Goal: Task Accomplishment & Management: Manage account settings

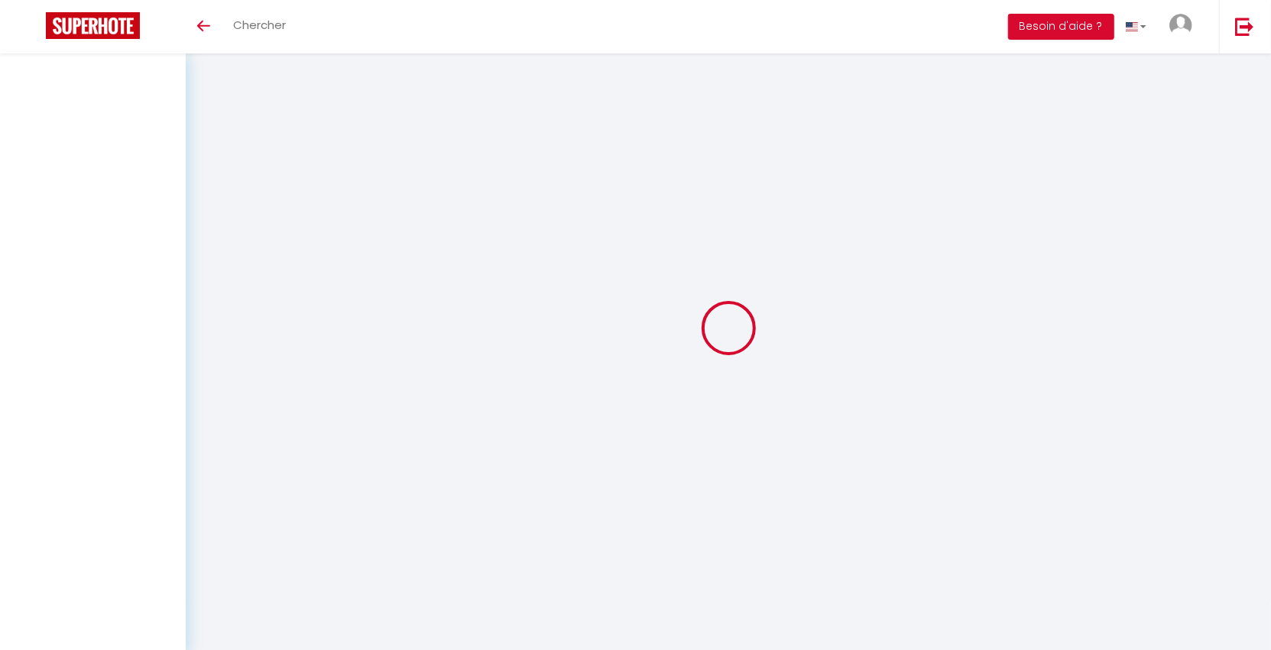
type input "Ij5xmnYsoY6YaLAPWunvd5HNl"
type input "AVhNHYX82TaehraExlgma5hgD"
type input "https://app.superhote.com/#/get-available-rentals/AVhNHYX82TaehraExlgma5hgD"
select select "fr"
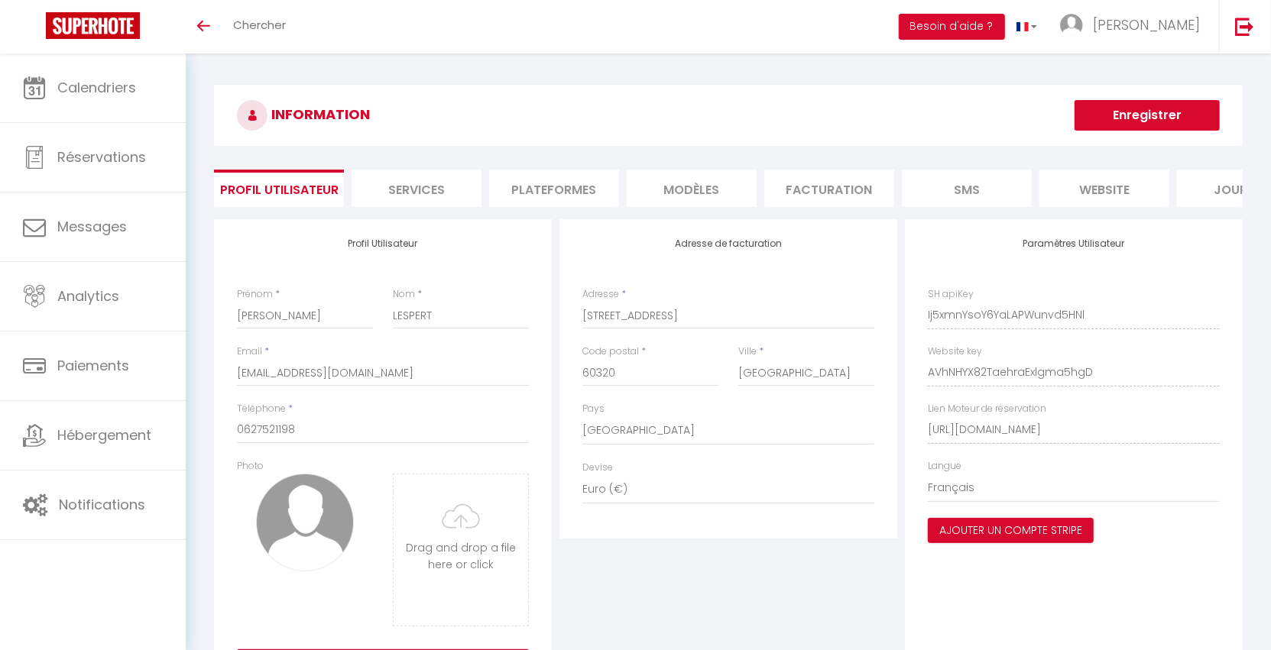
click at [559, 184] on li "Plateformes" at bounding box center [554, 188] width 130 height 37
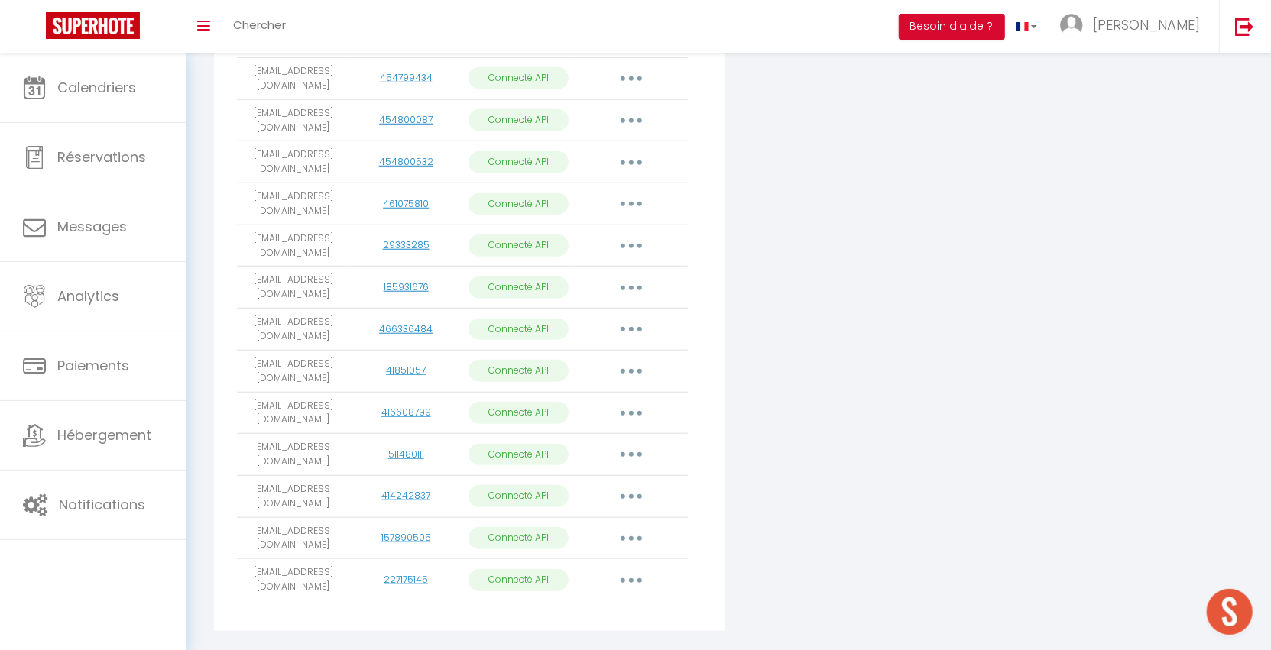
scroll to position [780, 0]
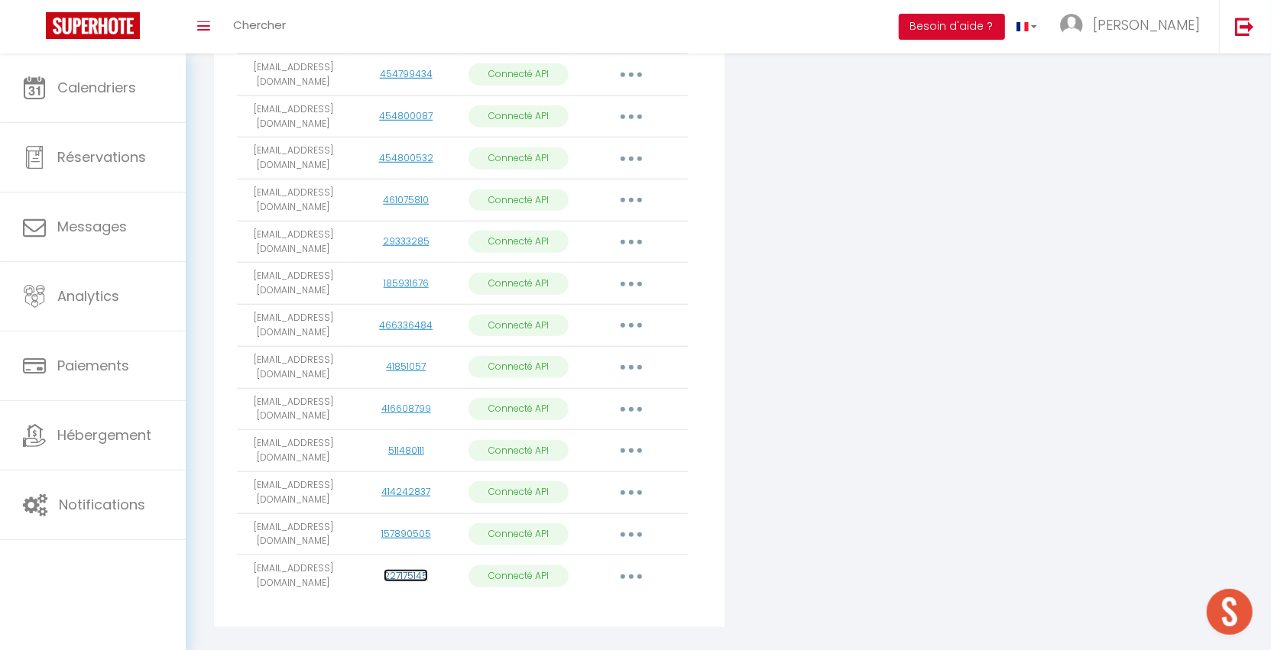
click at [397, 569] on link "227175145" at bounding box center [406, 575] width 44 height 13
click at [634, 564] on button "button" at bounding box center [631, 576] width 43 height 24
click at [605, 598] on link "Importer les appartements" at bounding box center [563, 611] width 169 height 26
select select
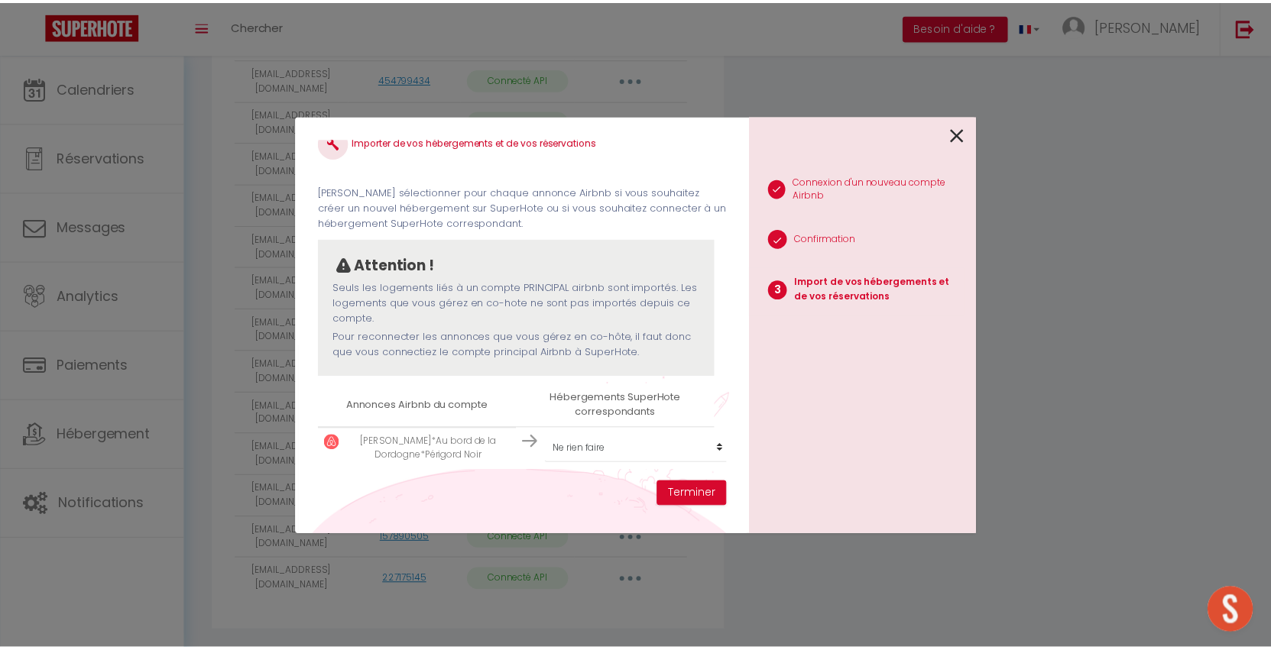
scroll to position [34, 0]
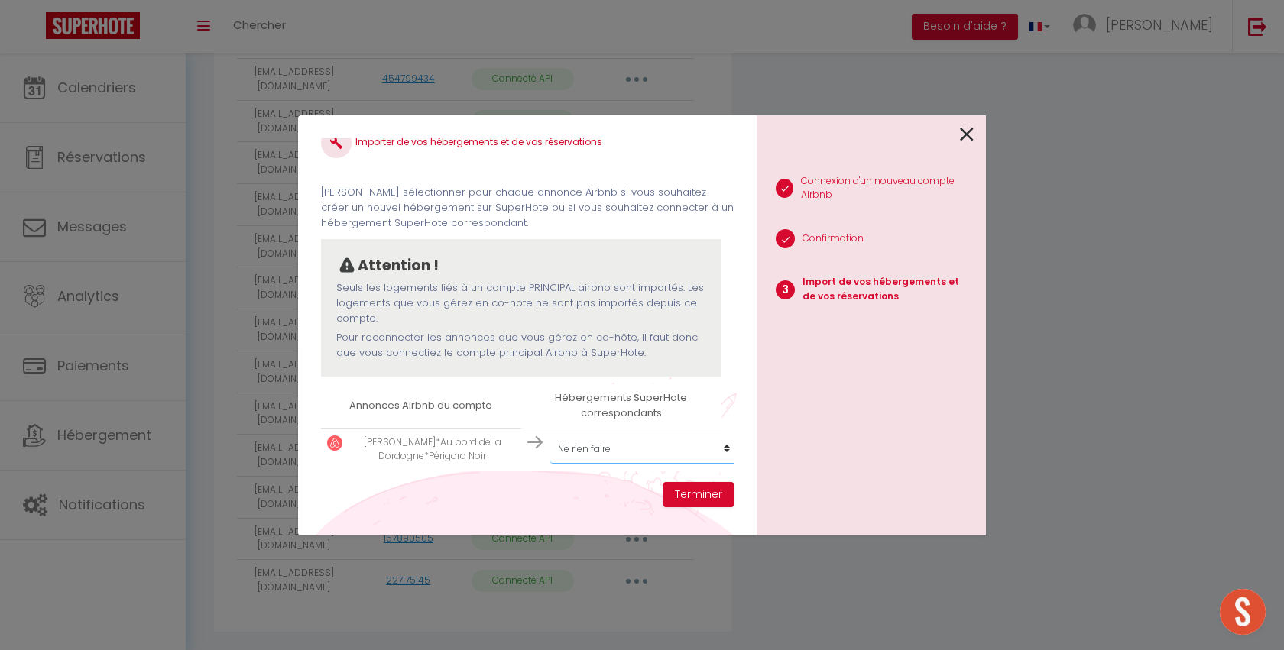
click at [580, 436] on select "Créer un nouvel hébergement Ne rien faire Maison atypique piscine dans un cadre…" at bounding box center [644, 449] width 188 height 29
click at [966, 137] on icon at bounding box center [967, 134] width 14 height 23
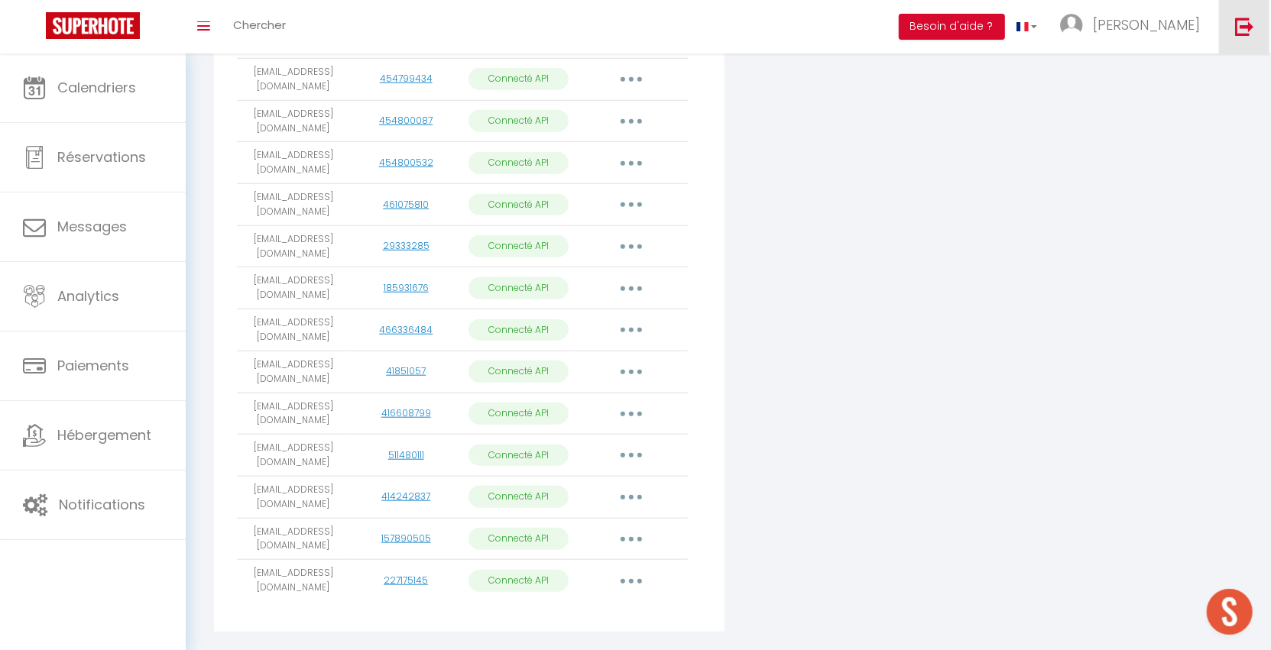
click at [1241, 31] on img at bounding box center [1244, 26] width 19 height 19
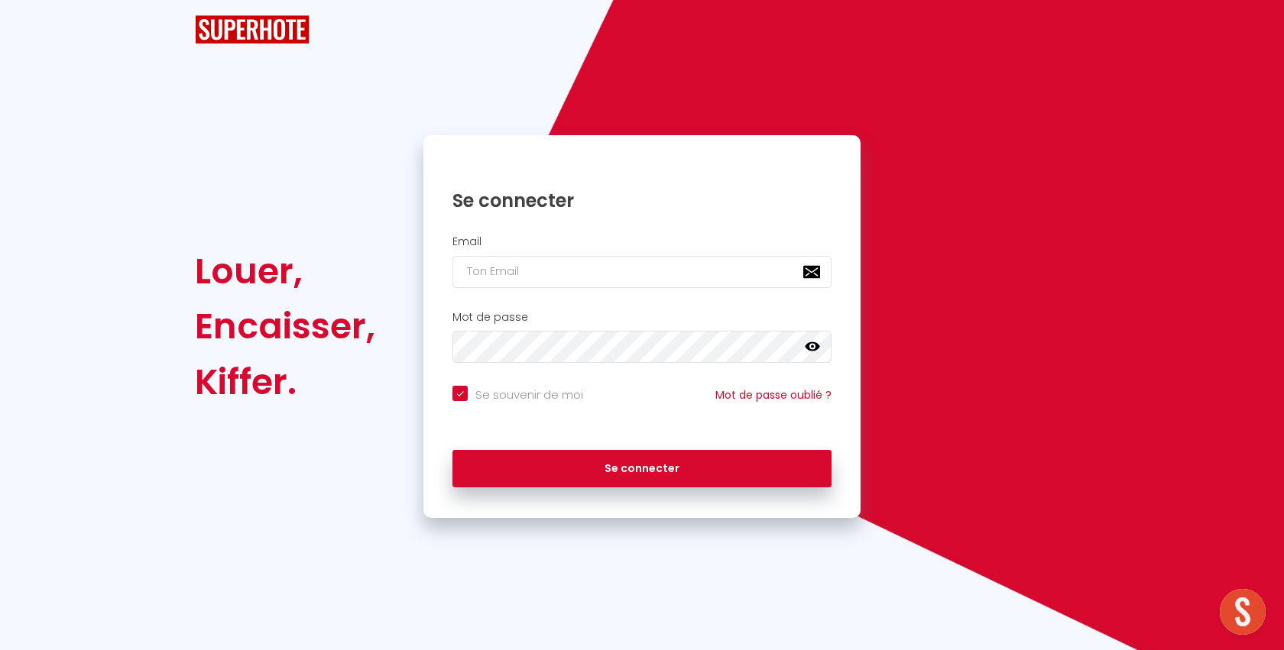
checkbox input "true"
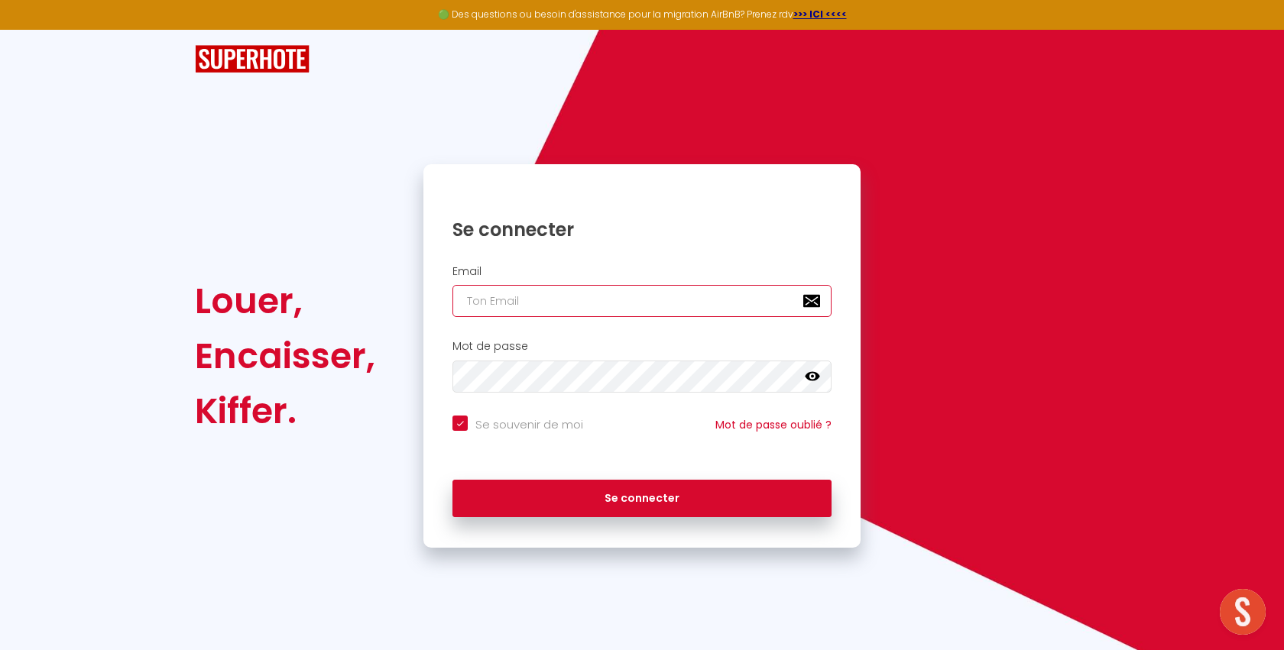
type input "l1@superhote.com"
checkbox input "true"
click at [581, 297] on input "l1@superhote.com" at bounding box center [641, 301] width 379 height 32
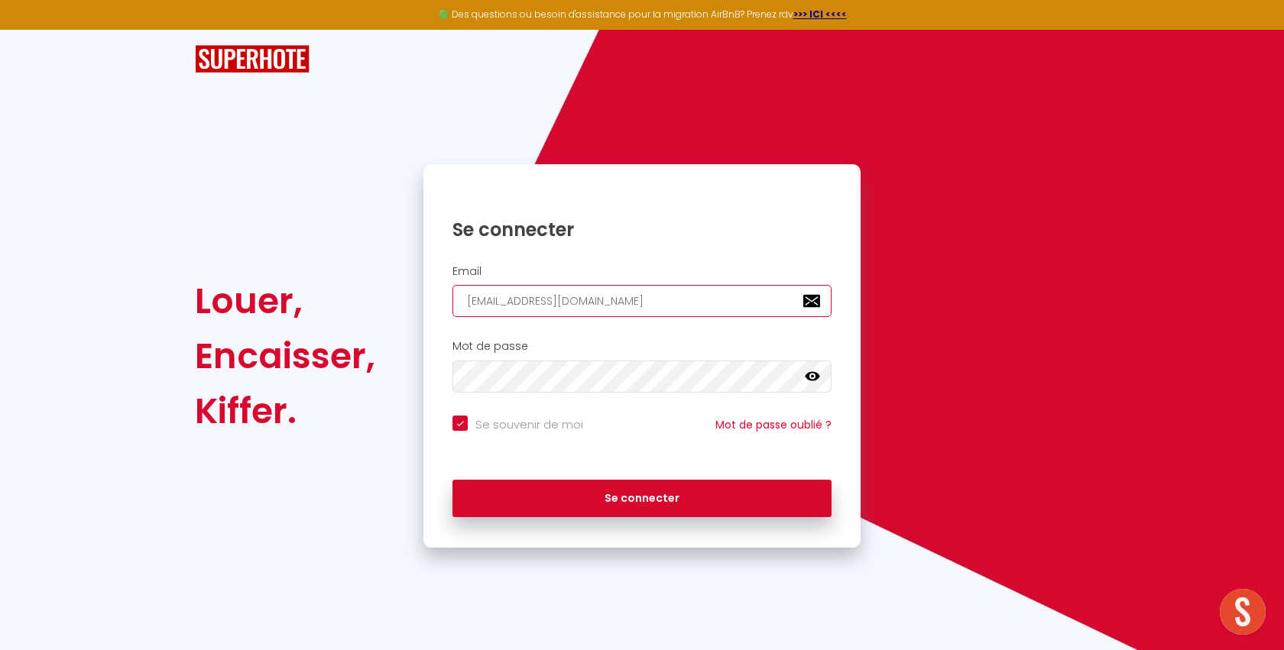
paste input "virginie.bleger@yahoo.fr"
type input "virginie.bleger@yahoo.fr"
checkbox input "true"
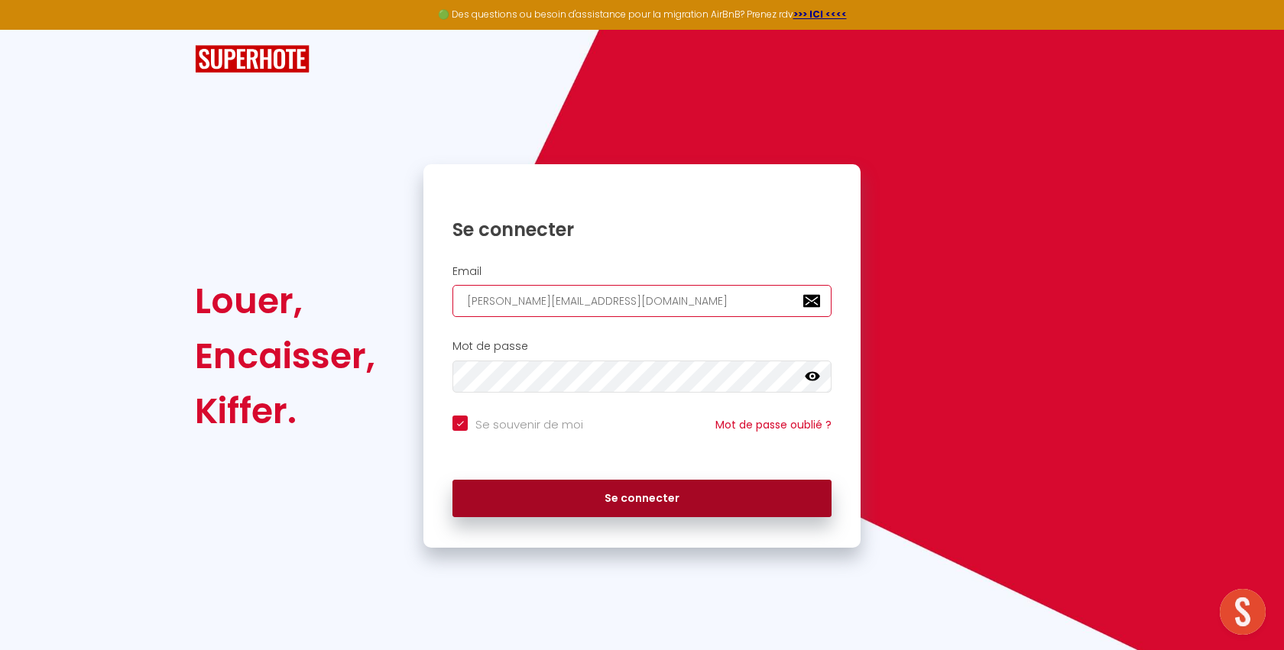
type input "virginie.bleger@yahoo.fr"
click at [535, 495] on button "Se connecter" at bounding box center [641, 499] width 379 height 38
checkbox input "true"
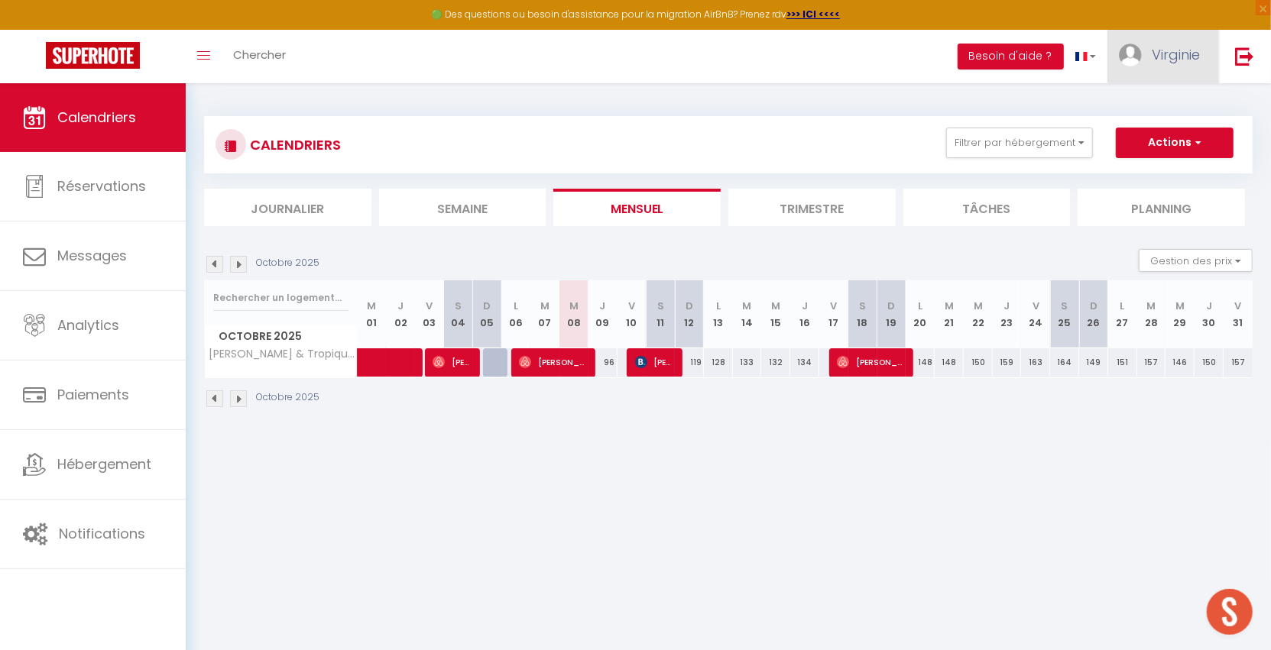
click at [1170, 59] on span "Virginie" at bounding box center [1176, 54] width 48 height 19
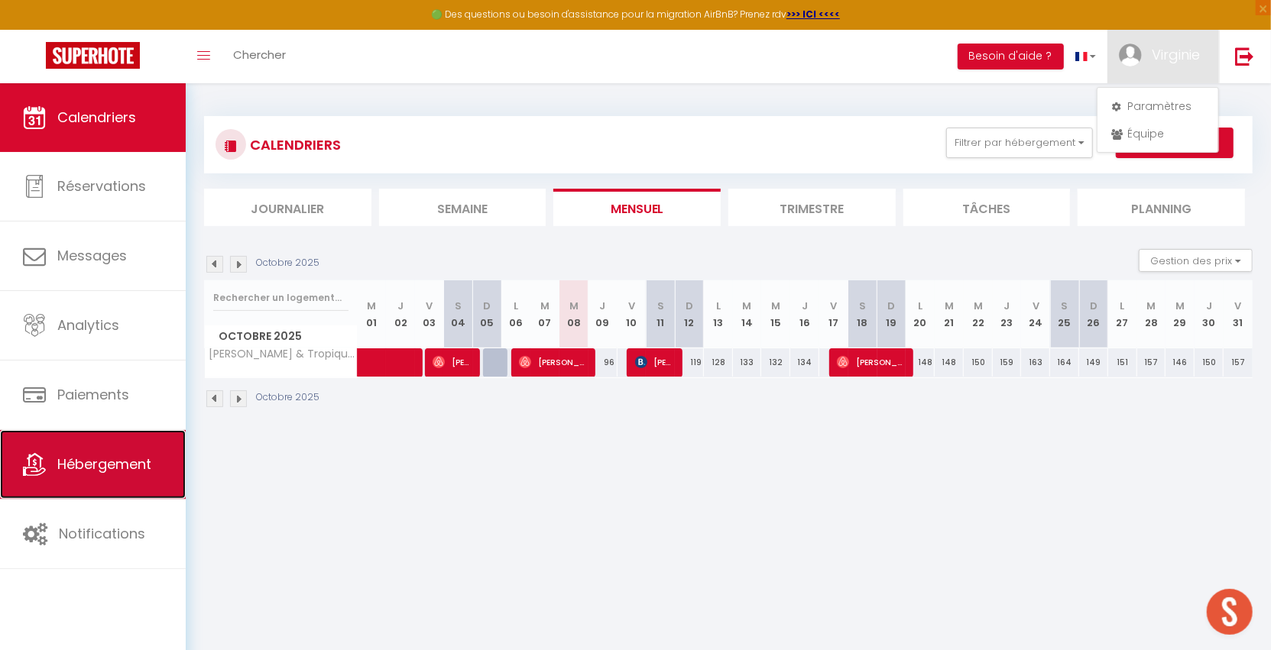
click at [90, 477] on link "Hébergement" at bounding box center [93, 464] width 186 height 69
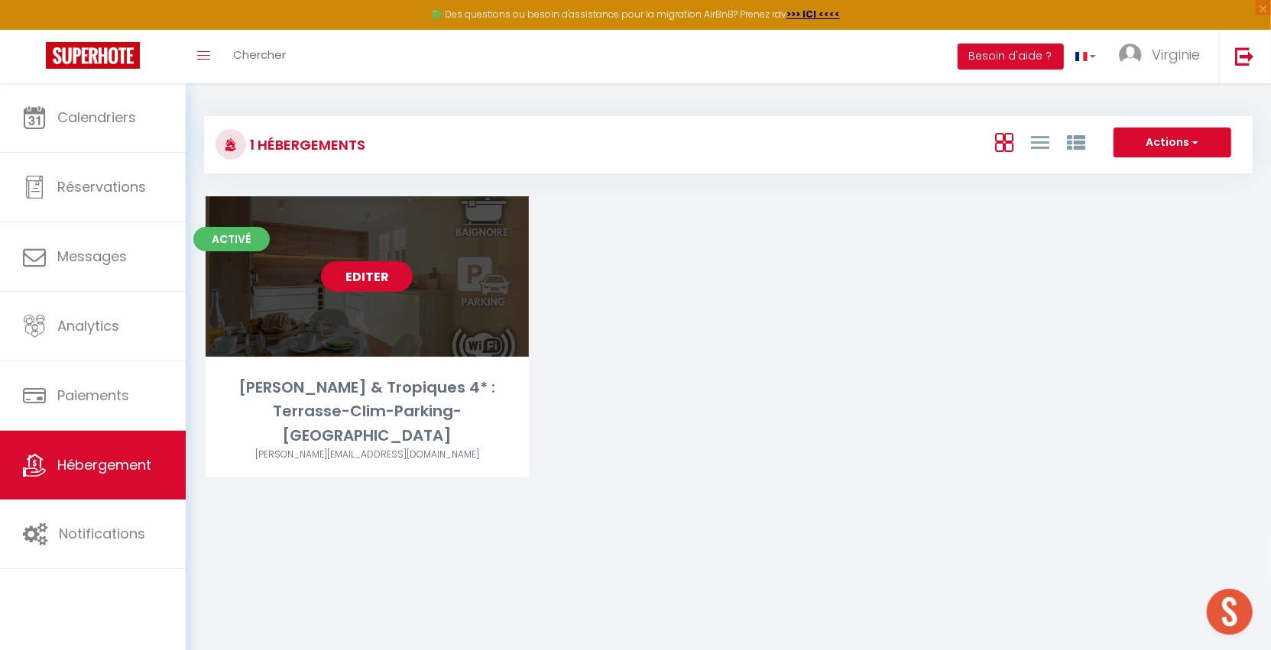
click at [376, 277] on link "Editer" at bounding box center [367, 276] width 92 height 31
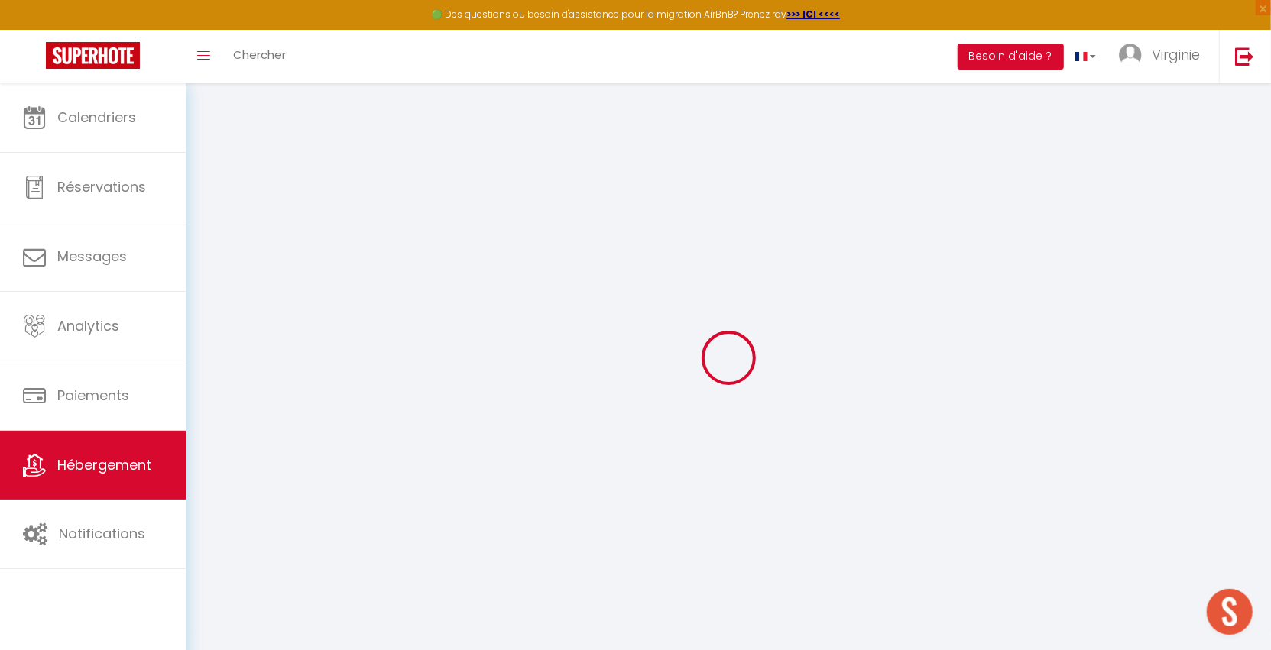
type input "Oups ! Les dates sélectionnées sont indisponibles."
type textarea "Malheureusement les dates sélectionnées sont indisponibles. Nous vous invitons …"
type input "48.150002"
type input "7.31667"
checkbox input "true"
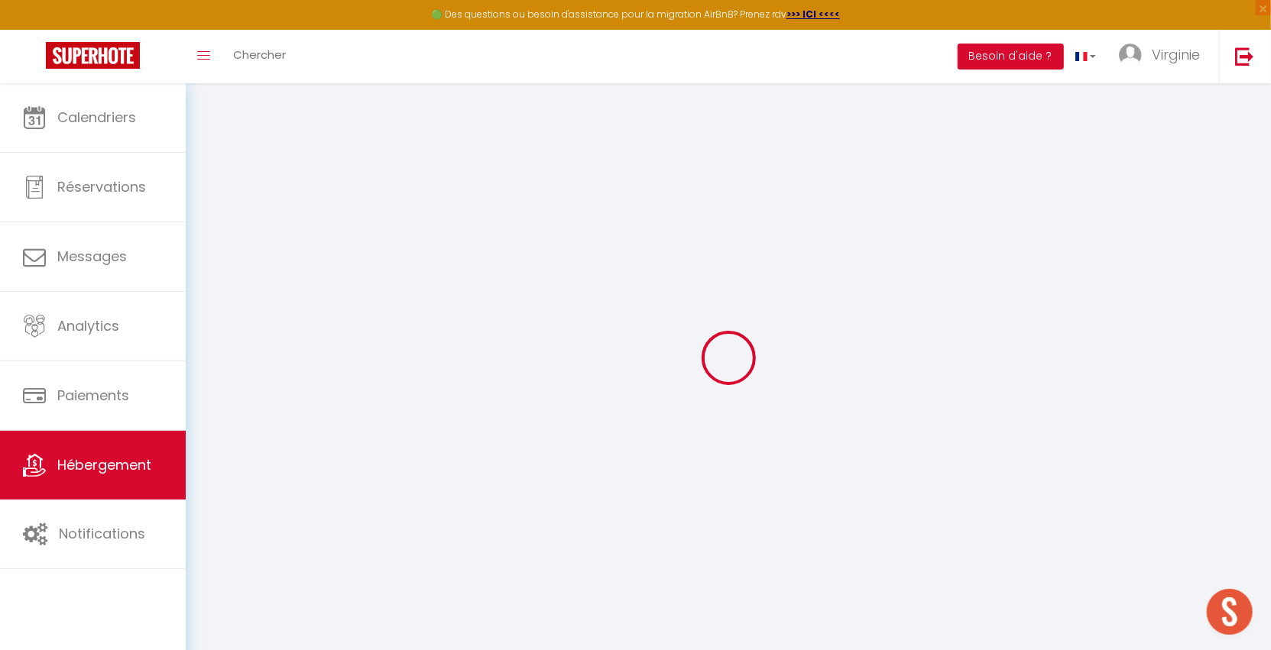
checkbox input "false"
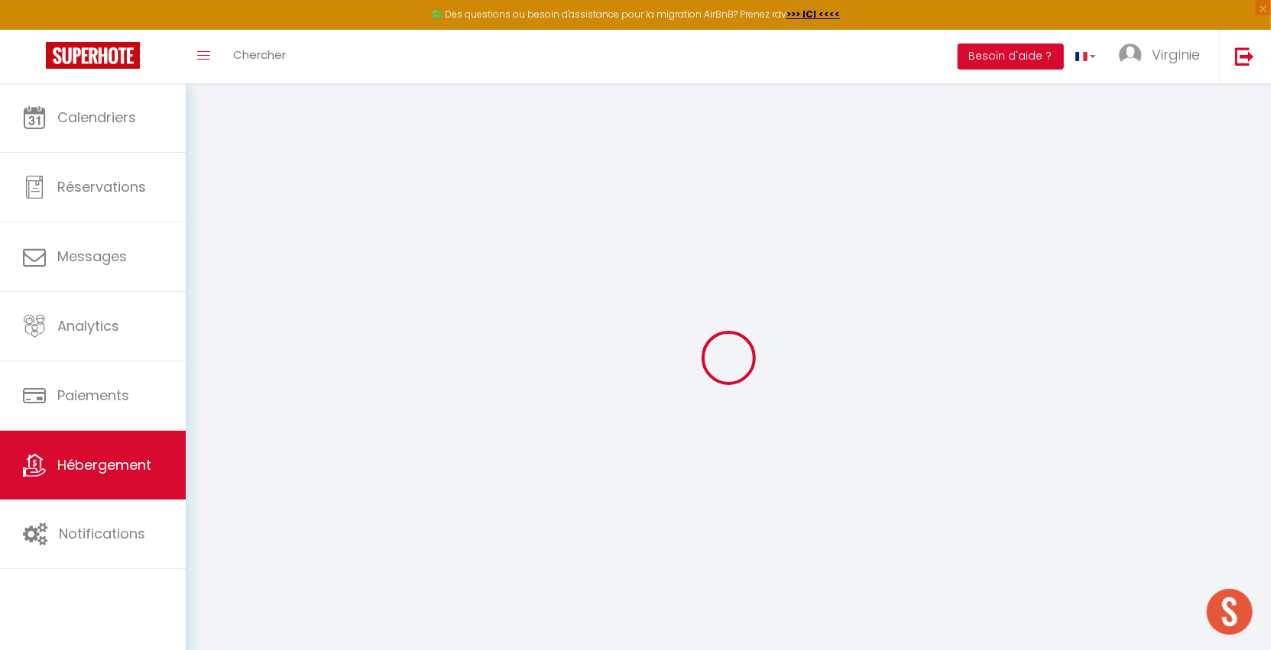
checkbox input "false"
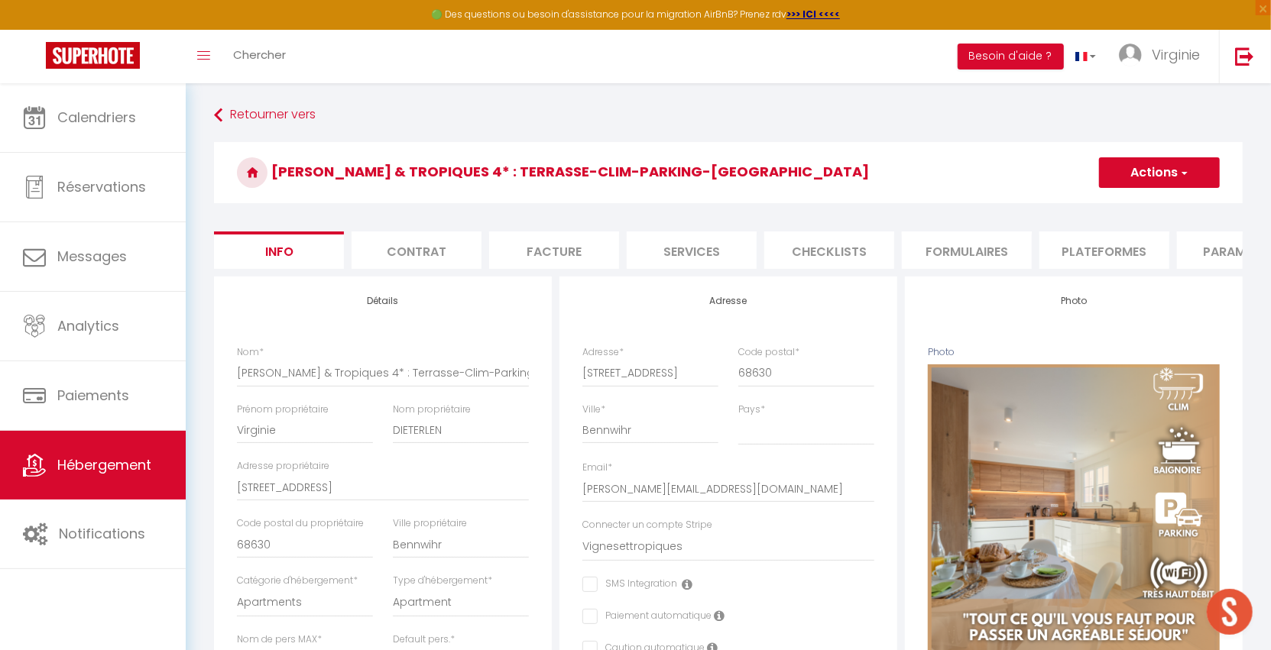
click at [1075, 242] on li "Plateformes" at bounding box center [1104, 250] width 130 height 37
select select
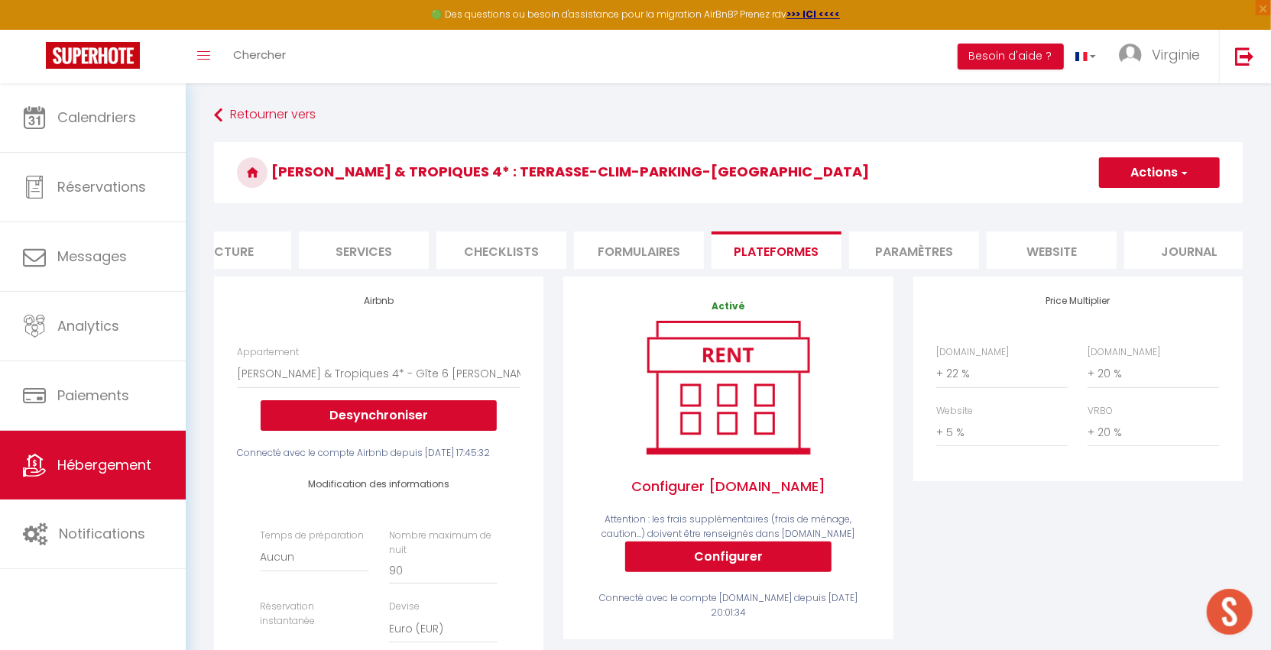
scroll to position [0, 346]
click at [1029, 242] on li "website" at bounding box center [1033, 250] width 130 height 37
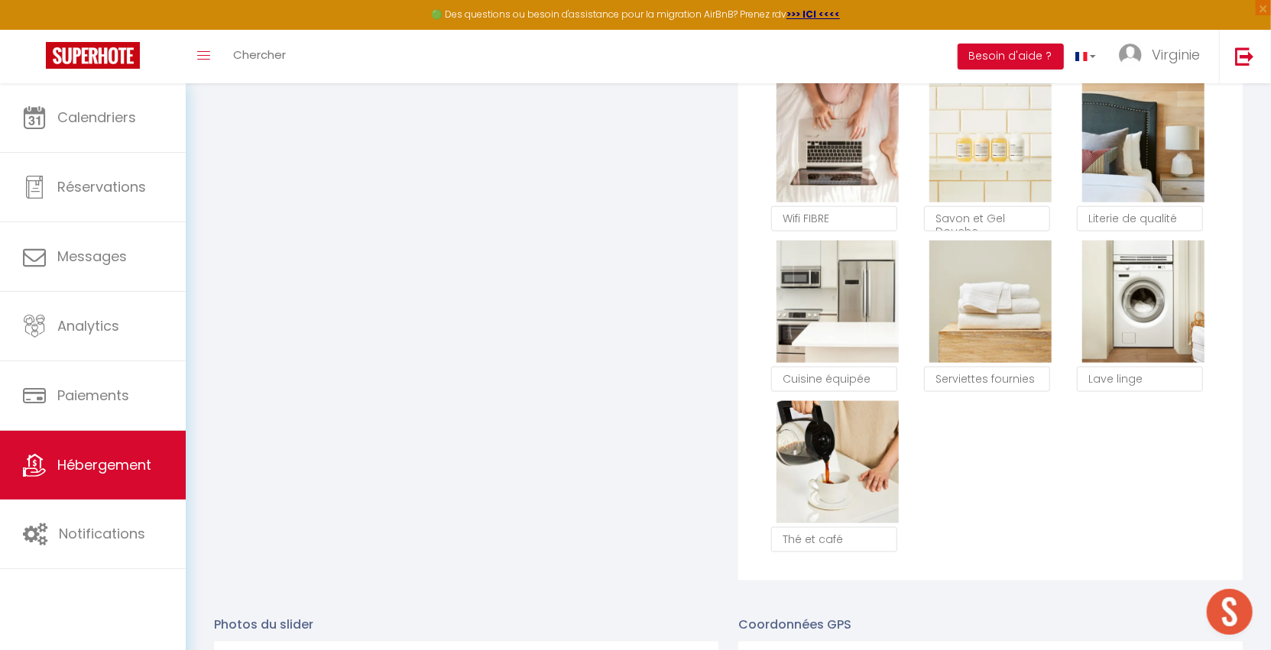
scroll to position [1613, 0]
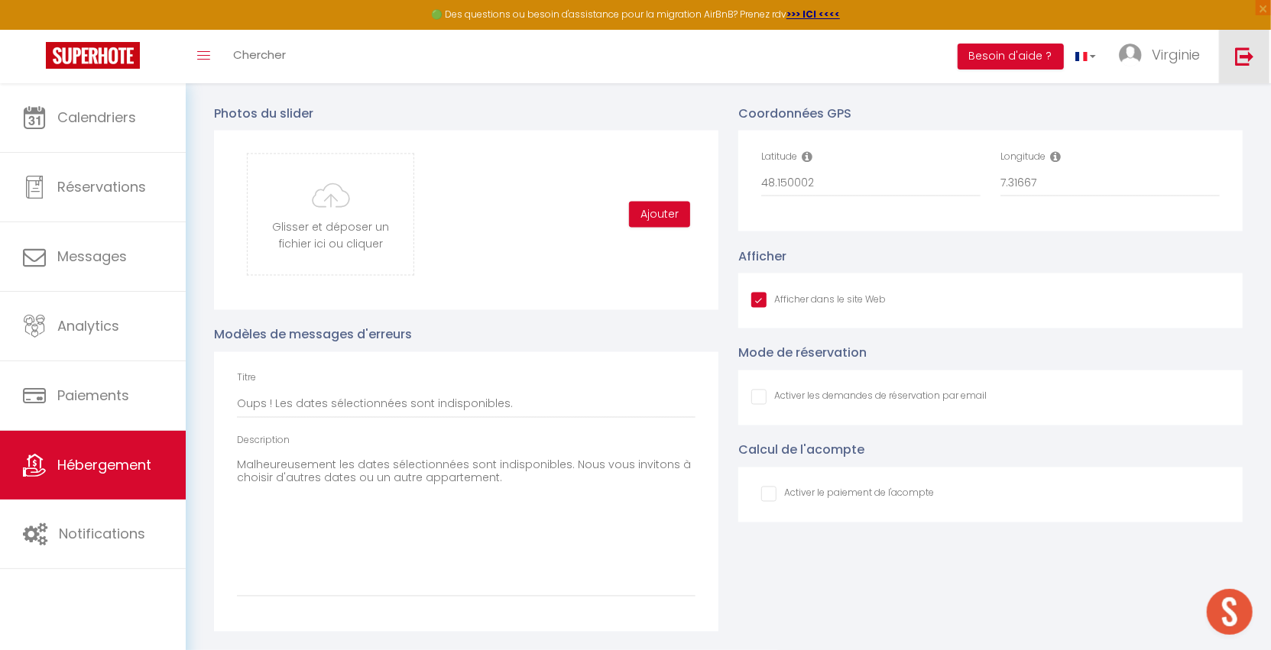
click at [1245, 60] on img at bounding box center [1244, 56] width 19 height 19
click at [1254, 55] on img at bounding box center [1244, 56] width 19 height 19
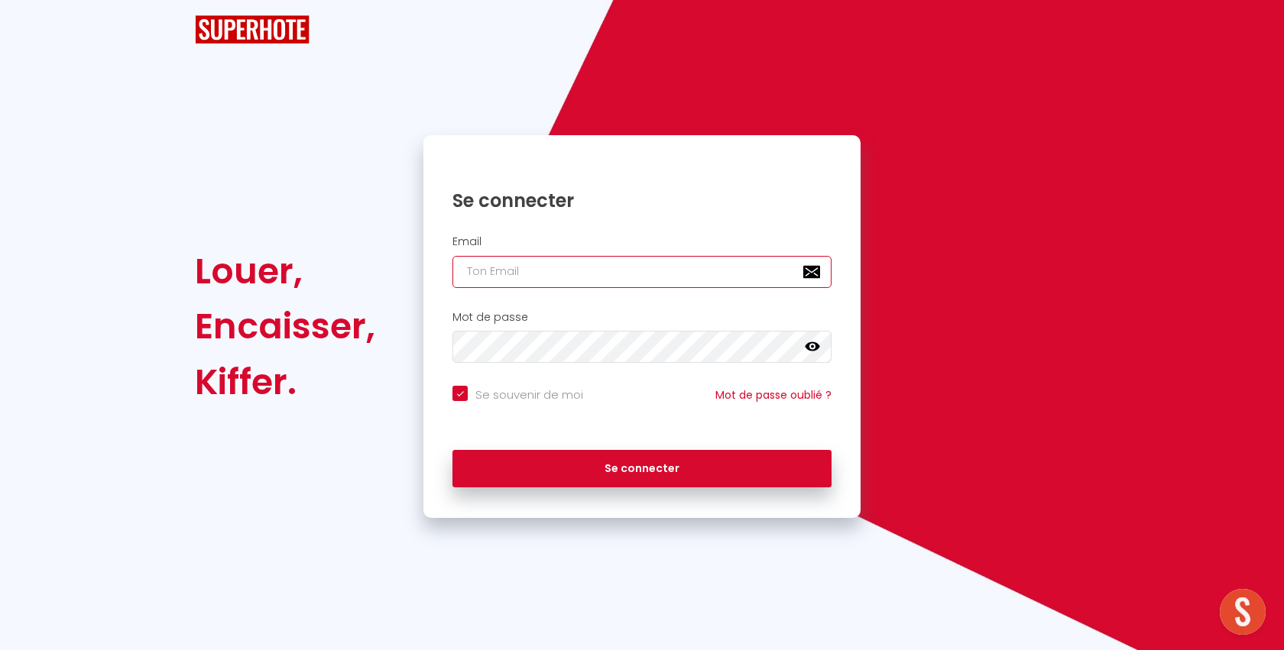
type input "l1@superhote.com"
click at [649, 282] on div "Email l1@superhote.com" at bounding box center [641, 261] width 417 height 53
checkbox input "true"
click at [646, 248] on h2 "Email" at bounding box center [641, 241] width 379 height 13
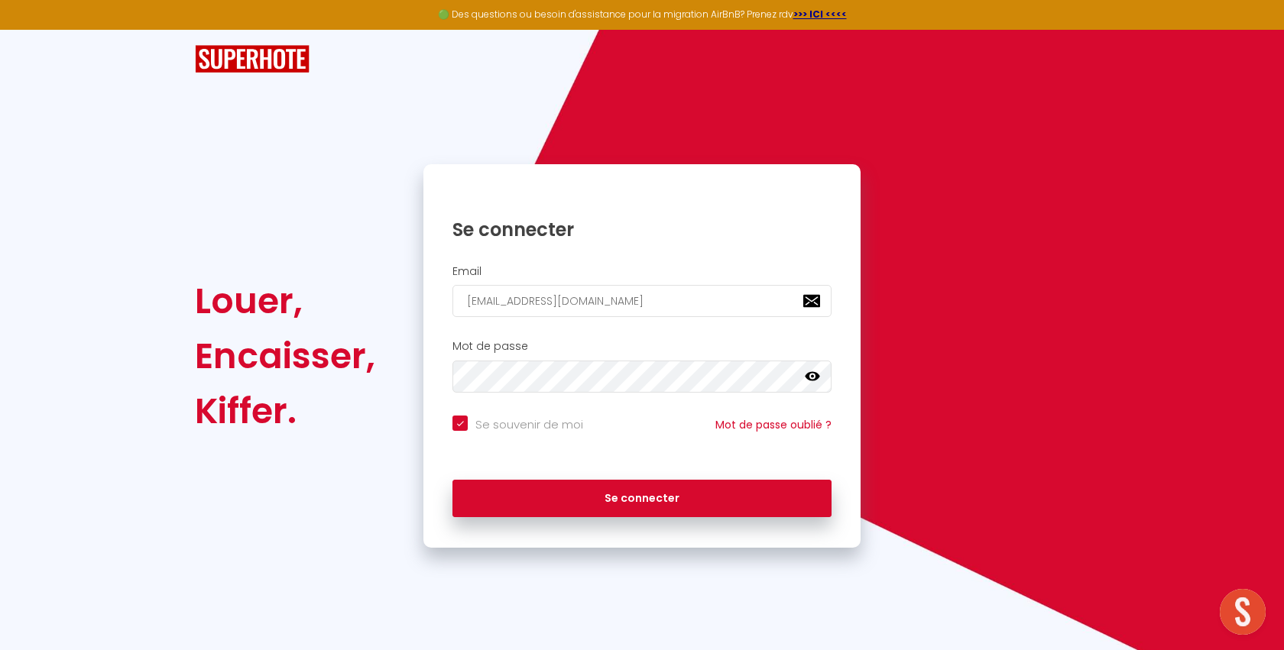
click at [646, 268] on h2 "Email" at bounding box center [641, 271] width 379 height 13
click at [640, 295] on input "l1@superhote.com" at bounding box center [641, 301] width 379 height 32
paste input "taniaetmichael@gmail"
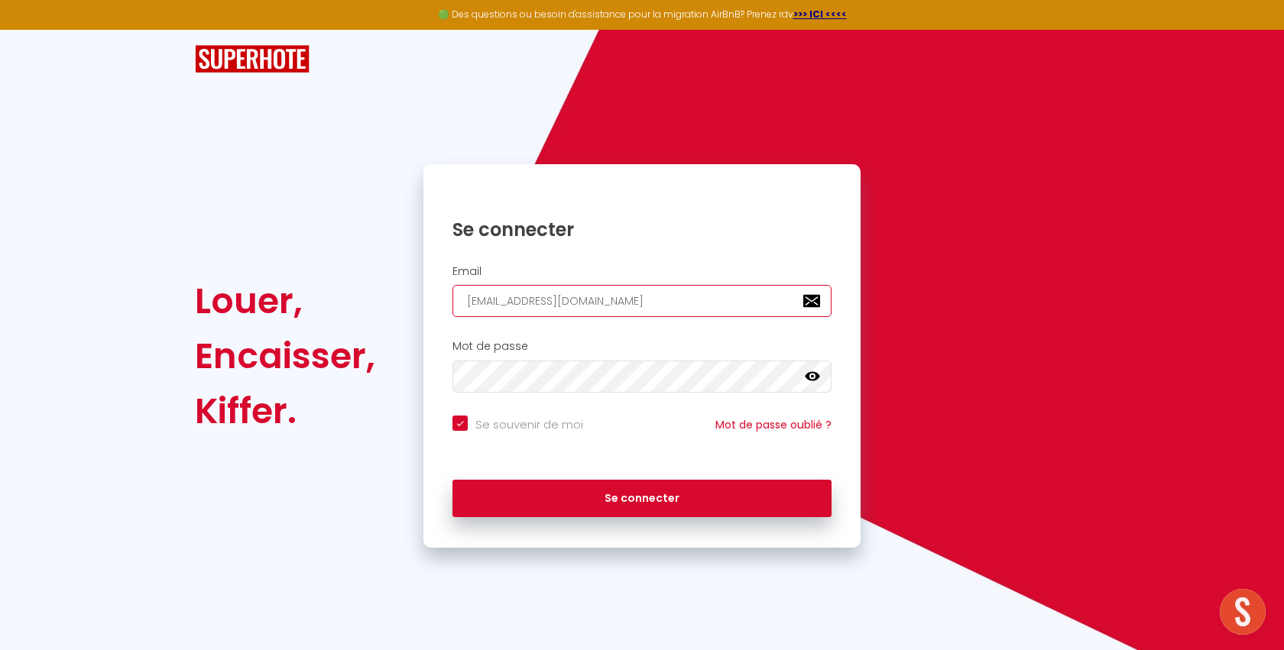
type input "taniaetmichael@gmail.com"
checkbox input "true"
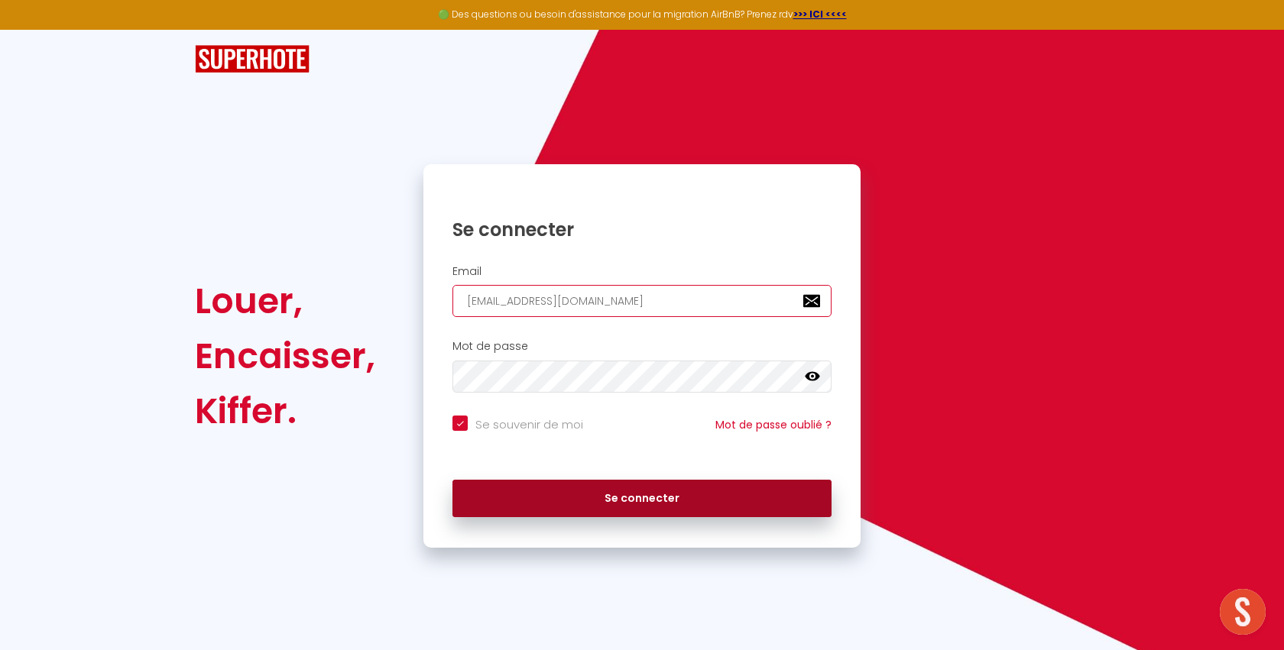
type input "taniaetmichael@gmail.com"
click at [582, 485] on button "Se connecter" at bounding box center [641, 499] width 379 height 38
checkbox input "true"
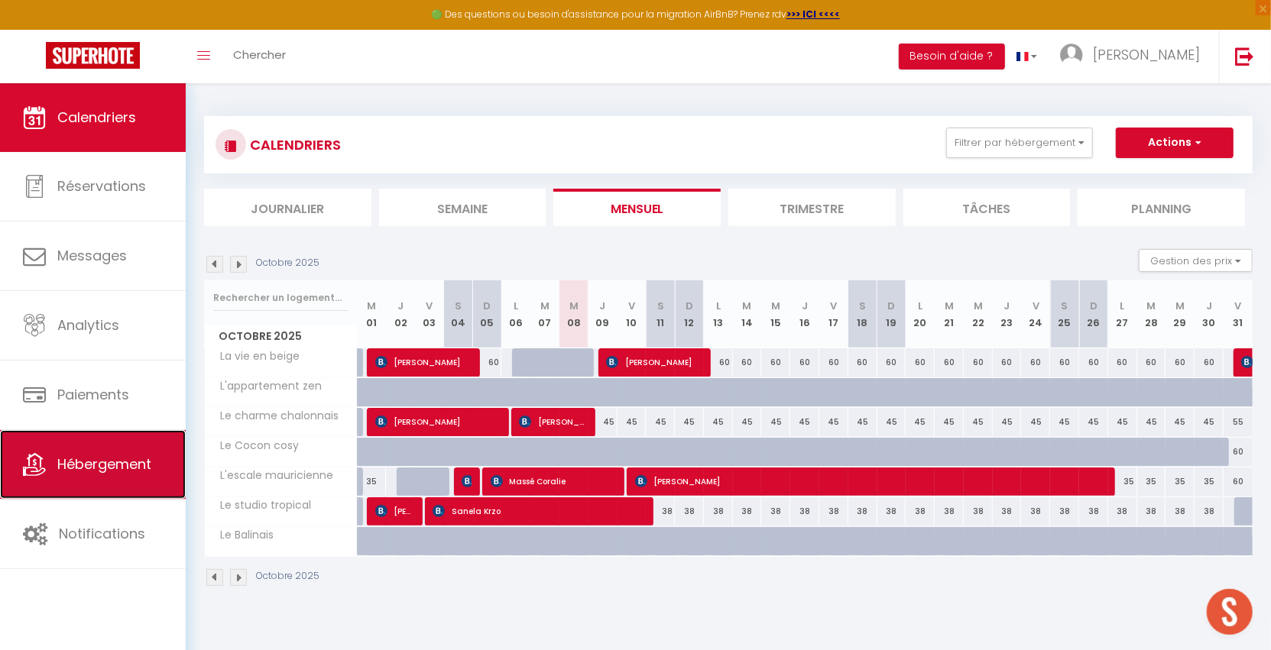
click at [121, 465] on span "Hébergement" at bounding box center [104, 464] width 94 height 19
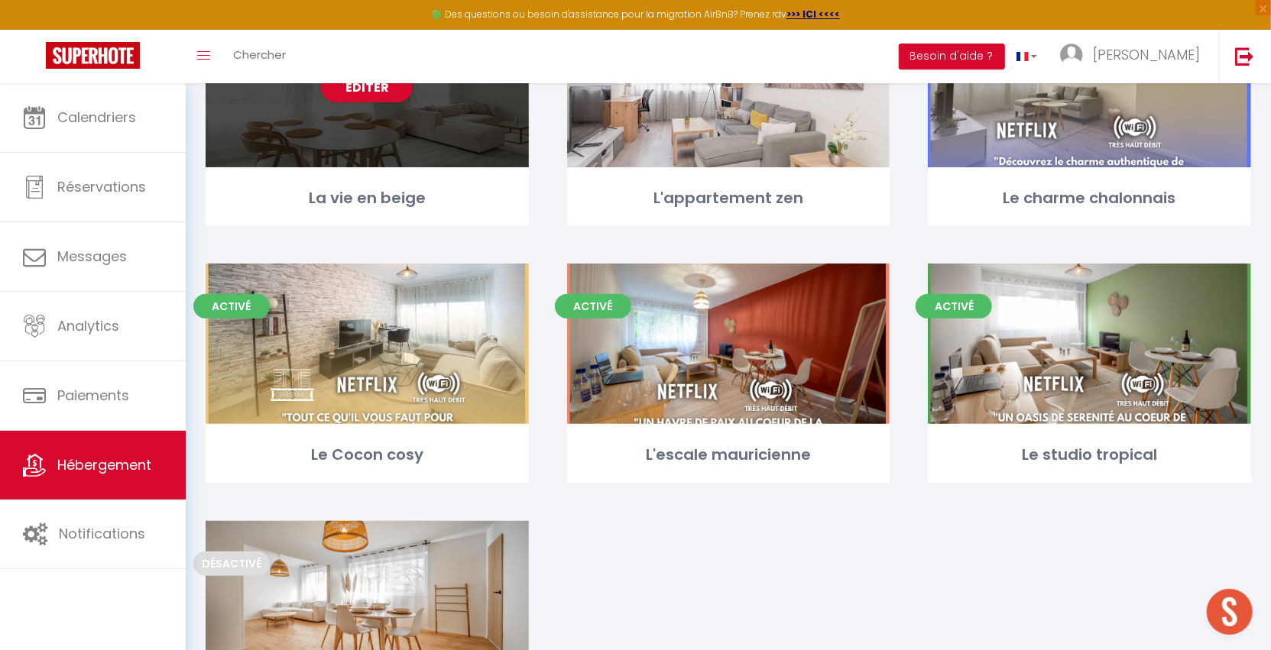
scroll to position [335, 0]
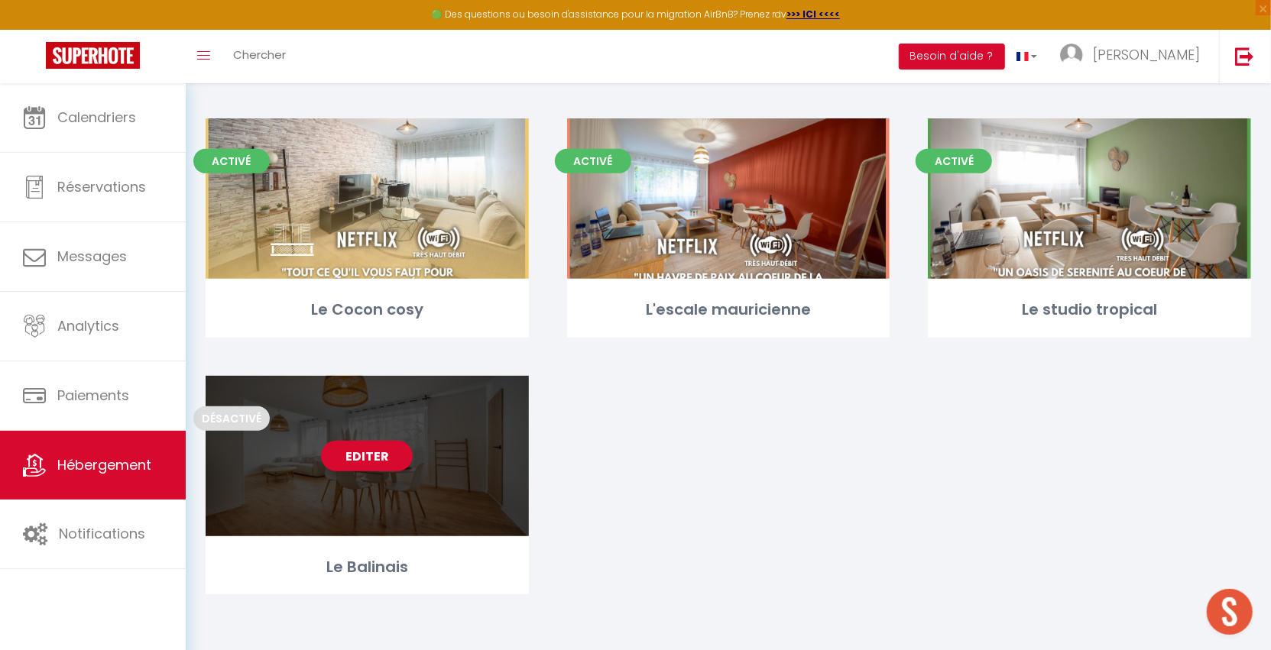
click at [343, 452] on link "Editer" at bounding box center [367, 456] width 92 height 31
select select "3"
select select "2"
select select "1"
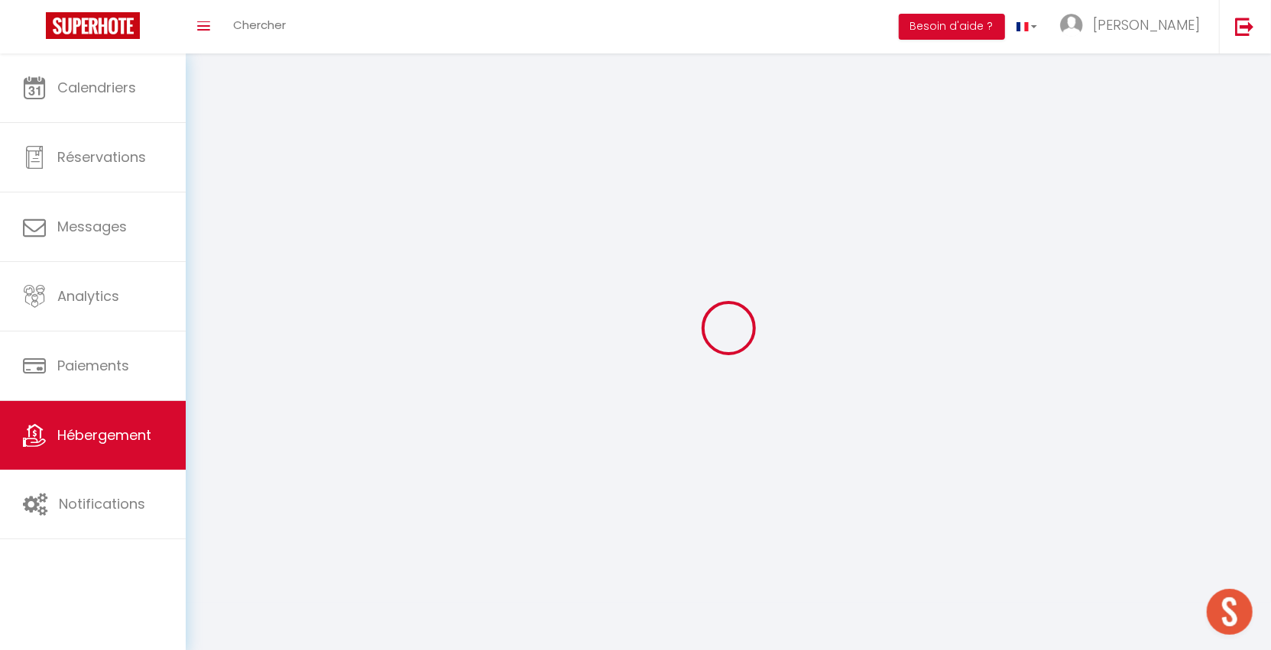
select select
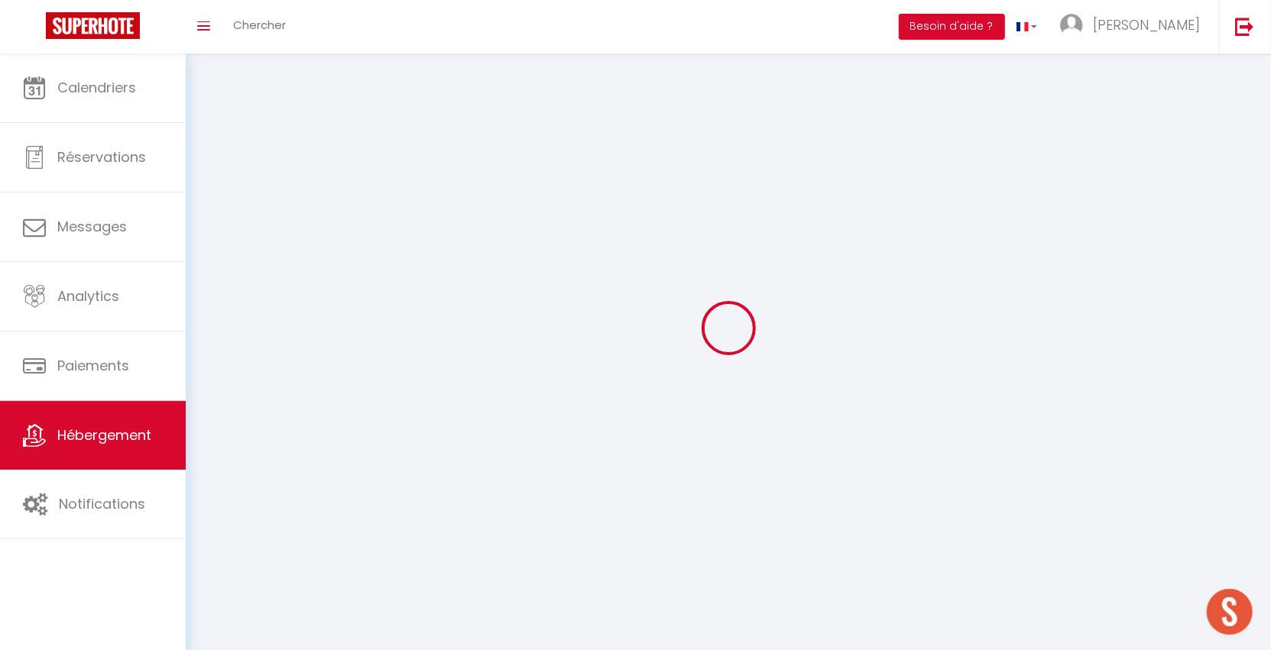
select select
checkbox input "false"
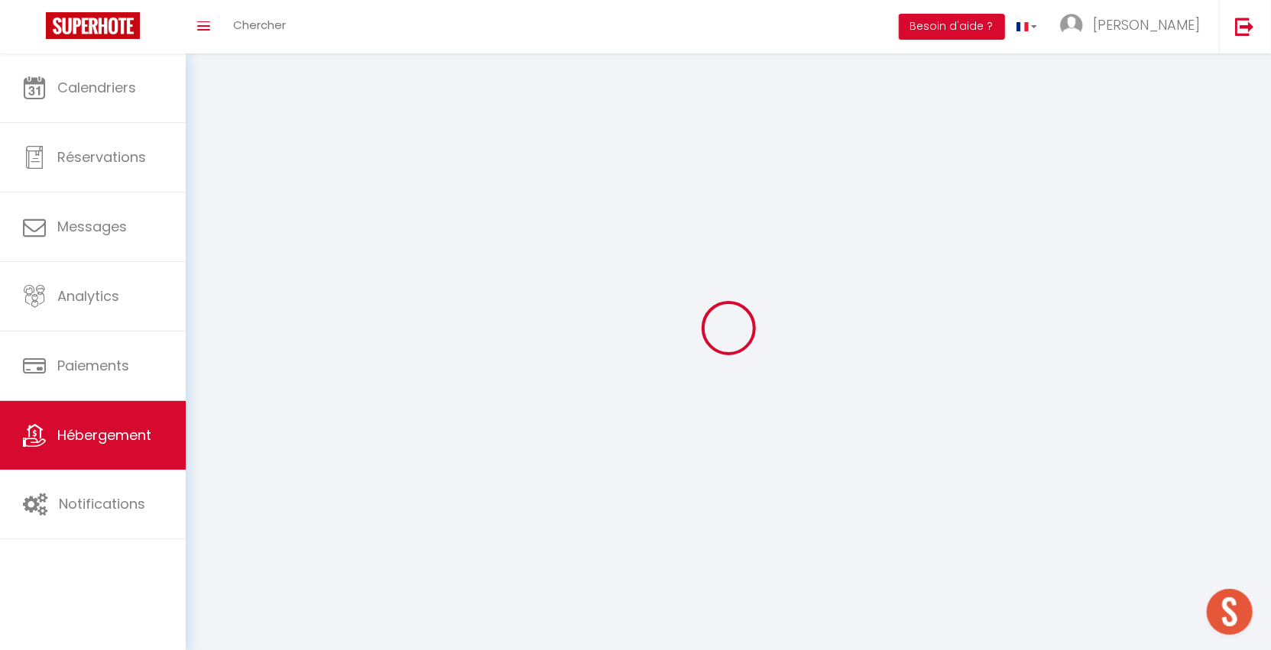
select select
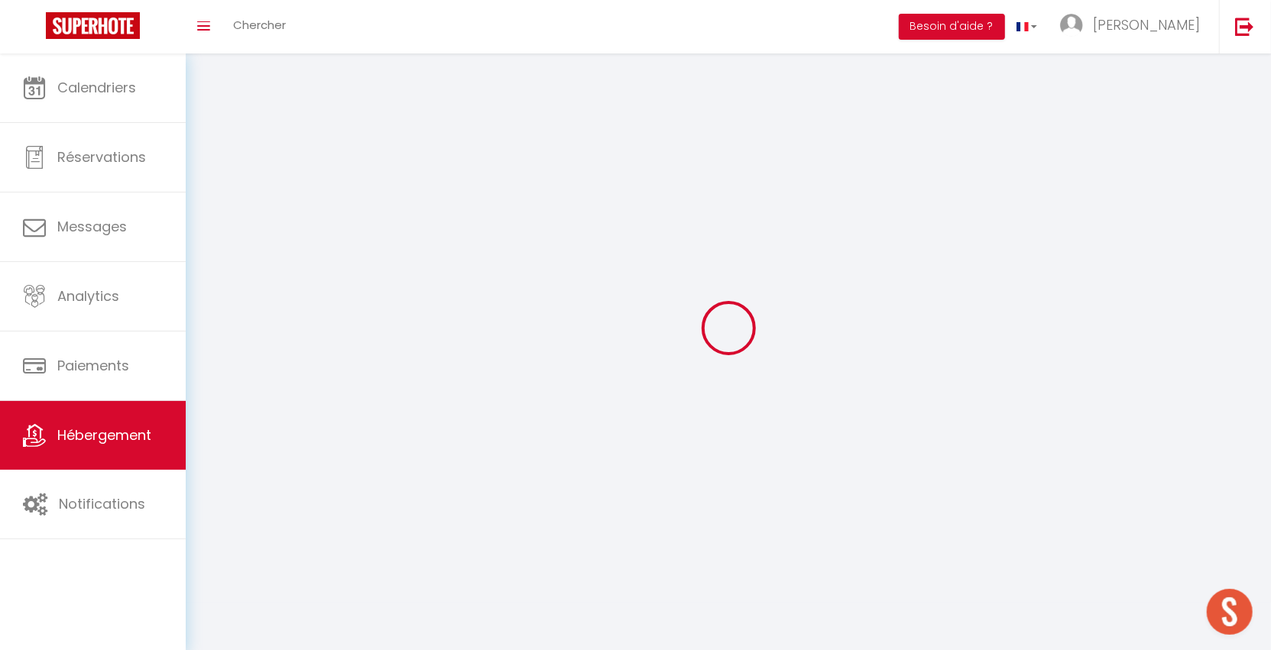
select select
checkbox input "false"
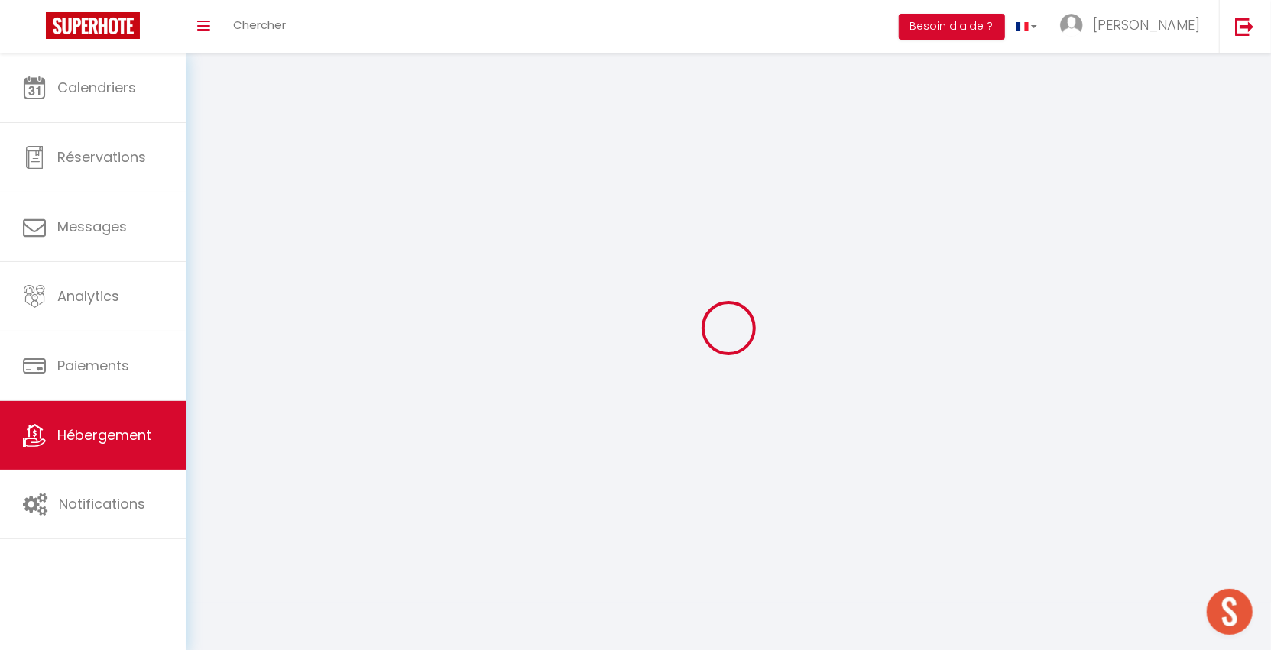
checkbox input "false"
select select "28"
select select
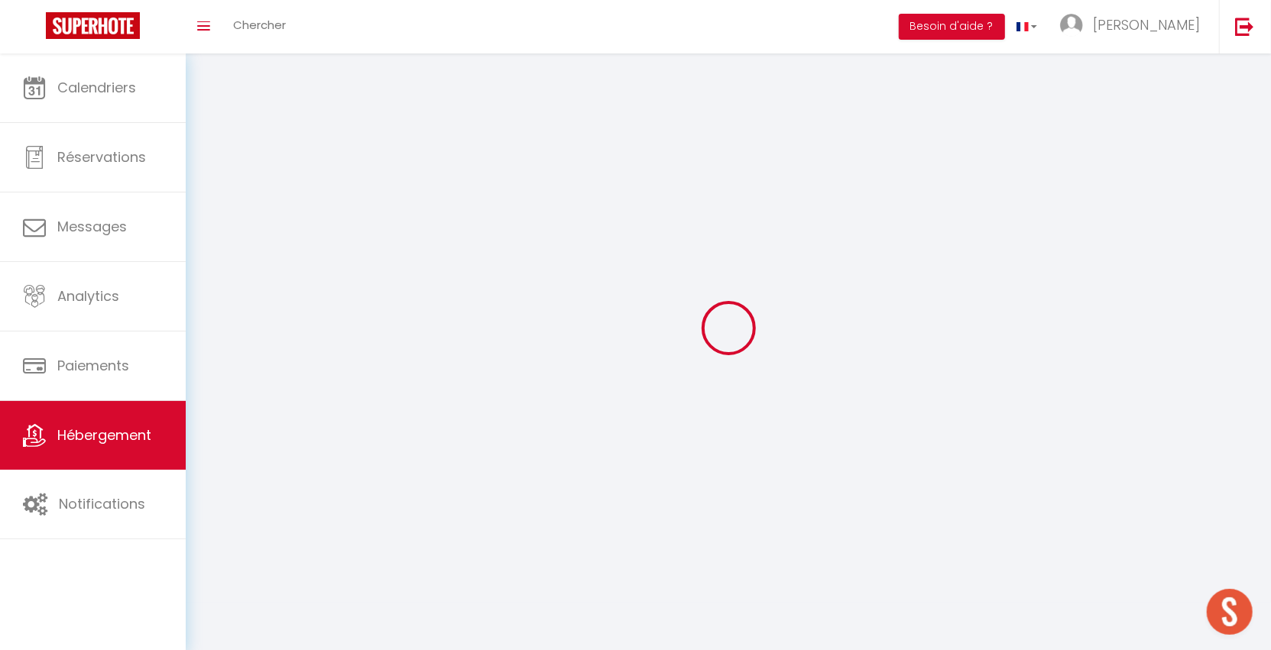
select select
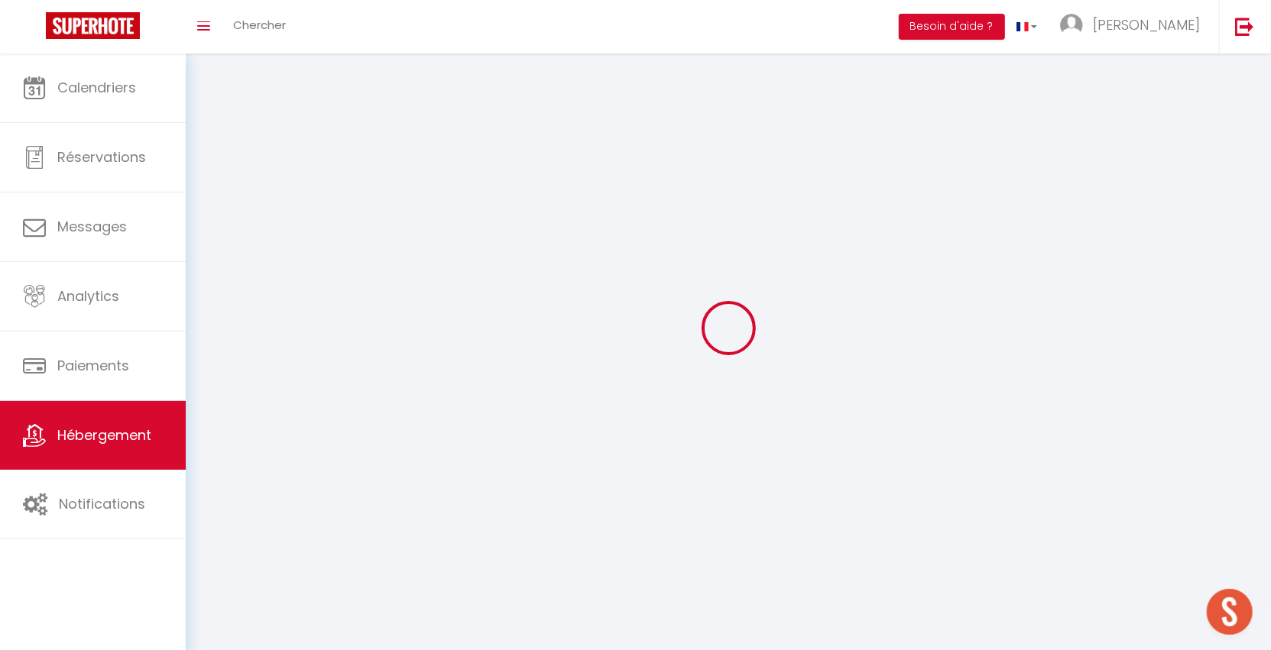
select select
checkbox input "false"
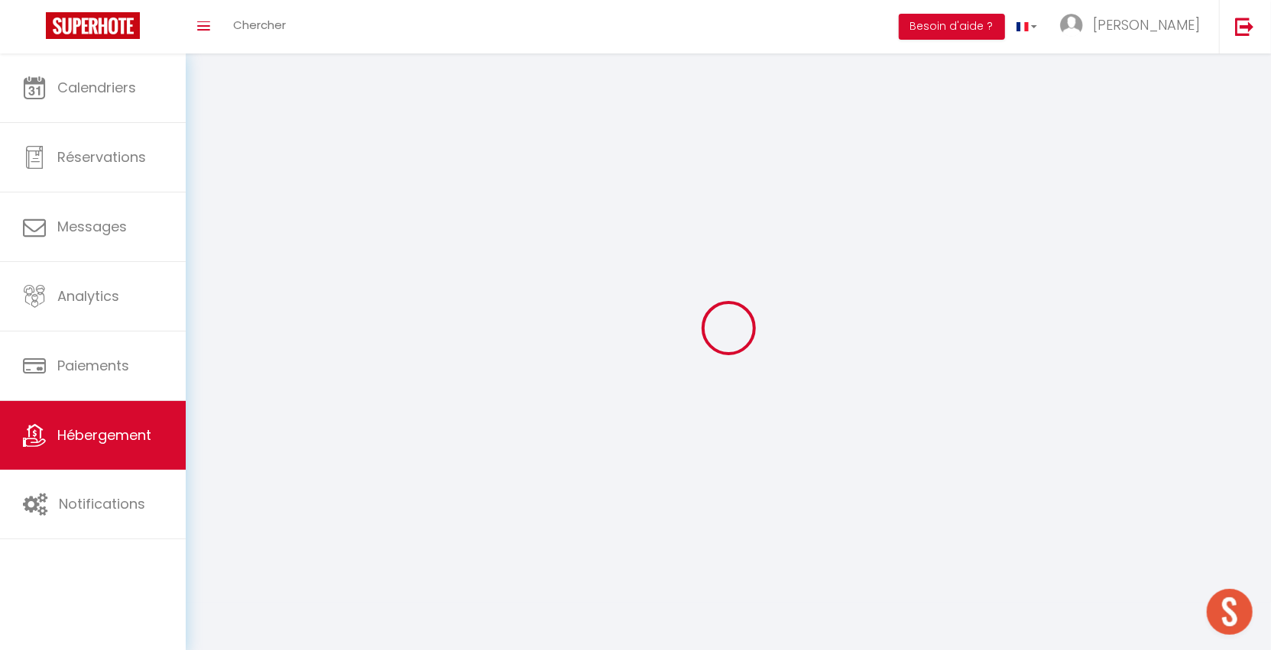
checkbox input "false"
select select
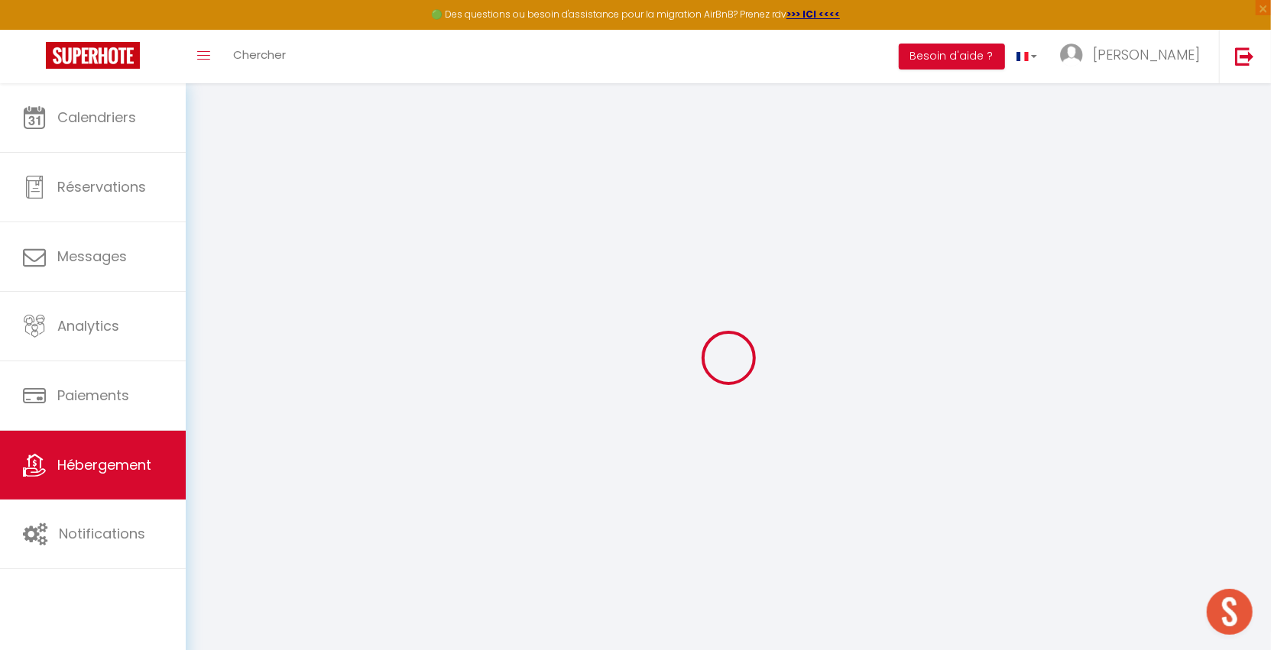
select select
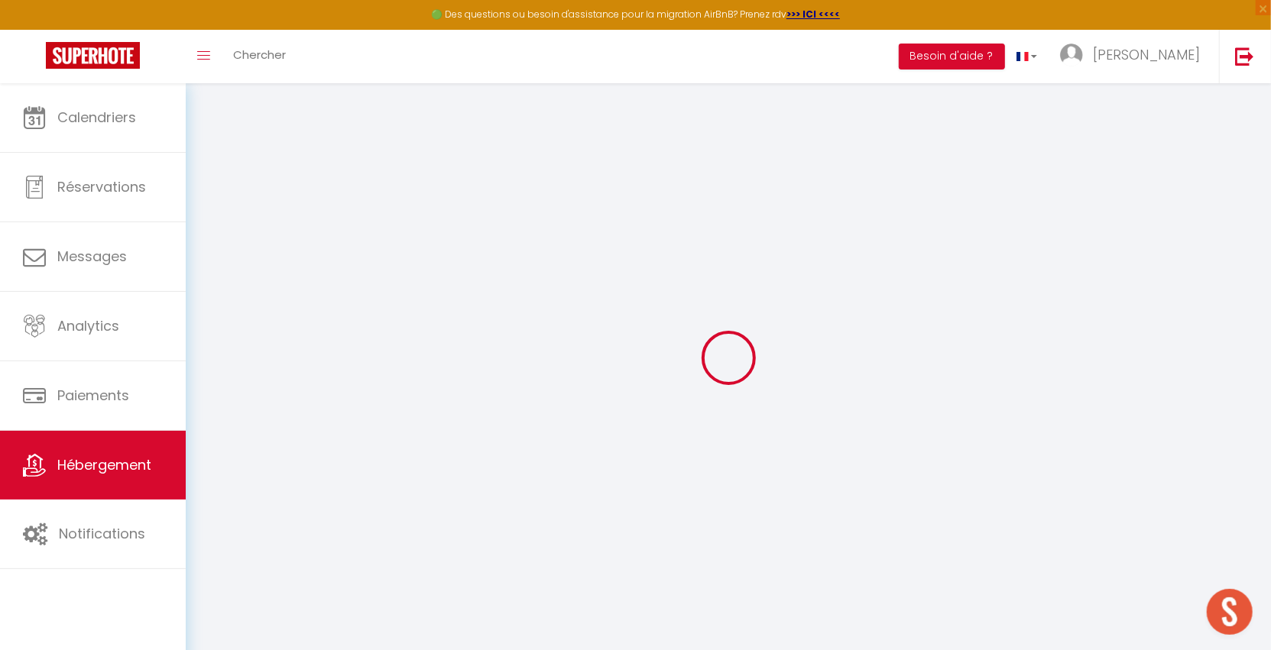
select select
checkbox input "false"
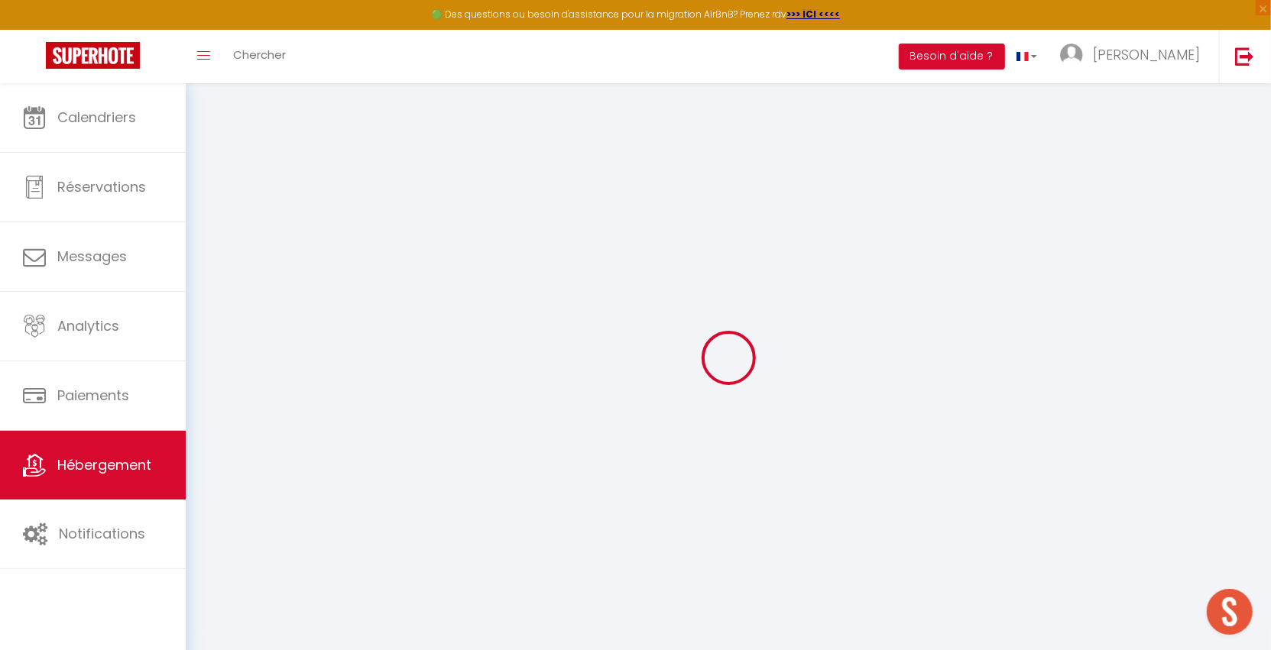
select select
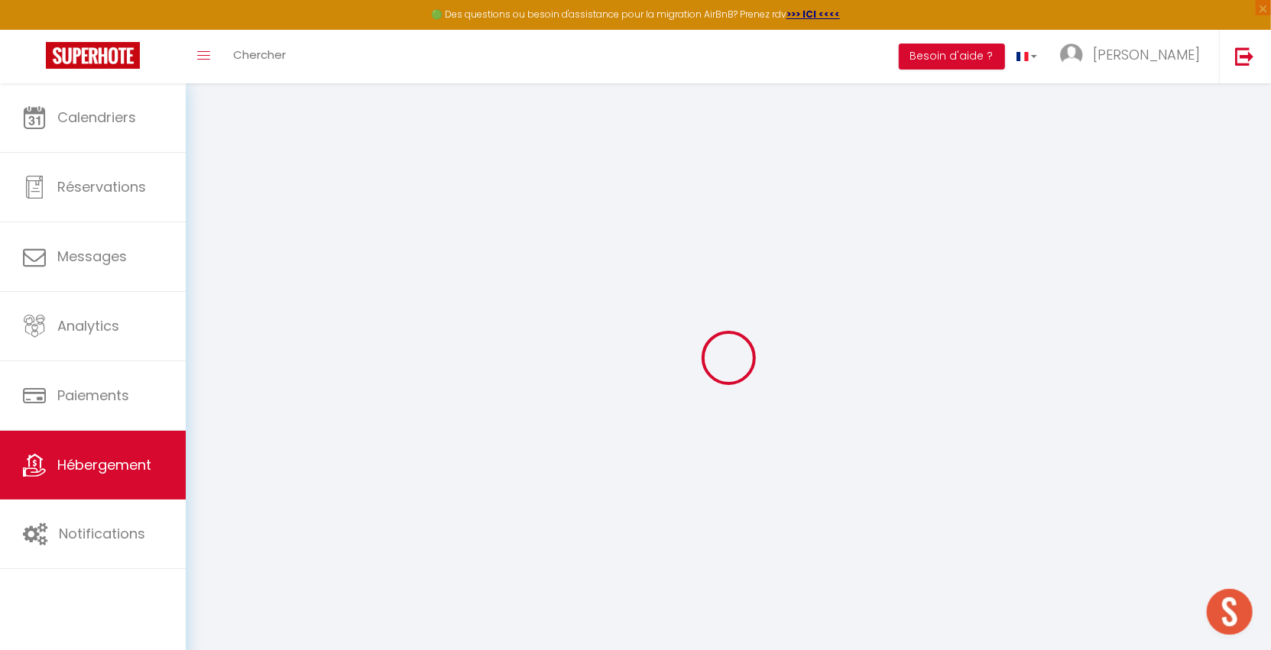
select select
checkbox input "false"
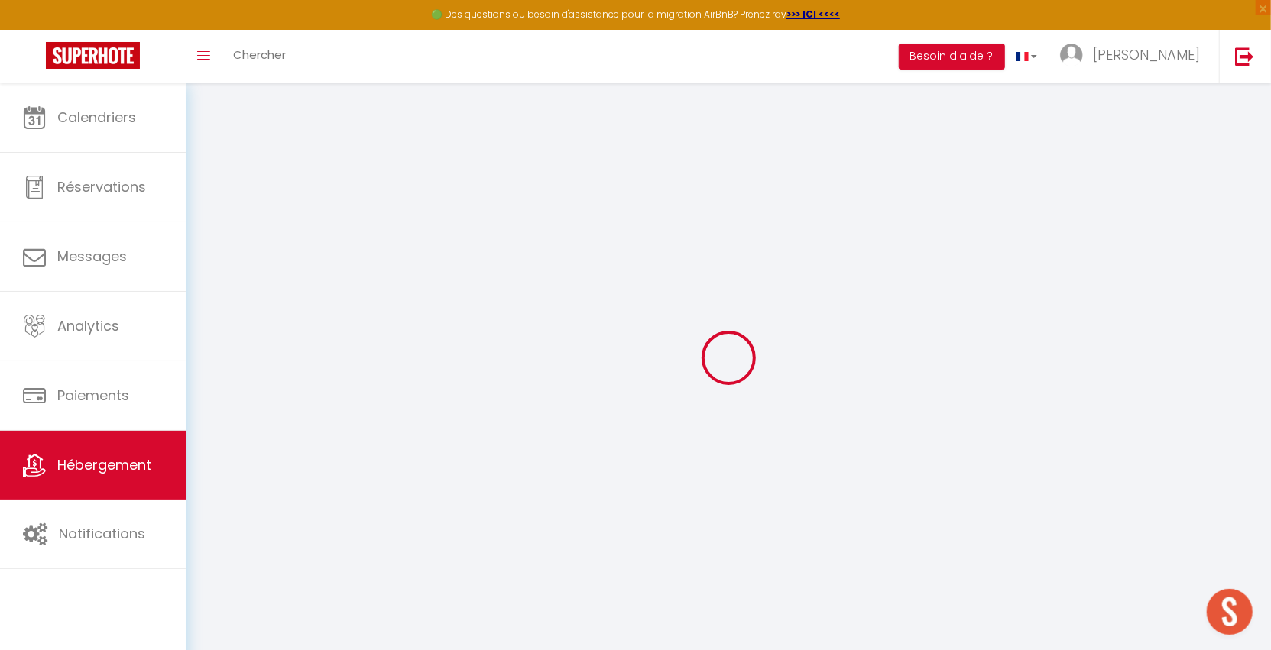
checkbox input "false"
select select
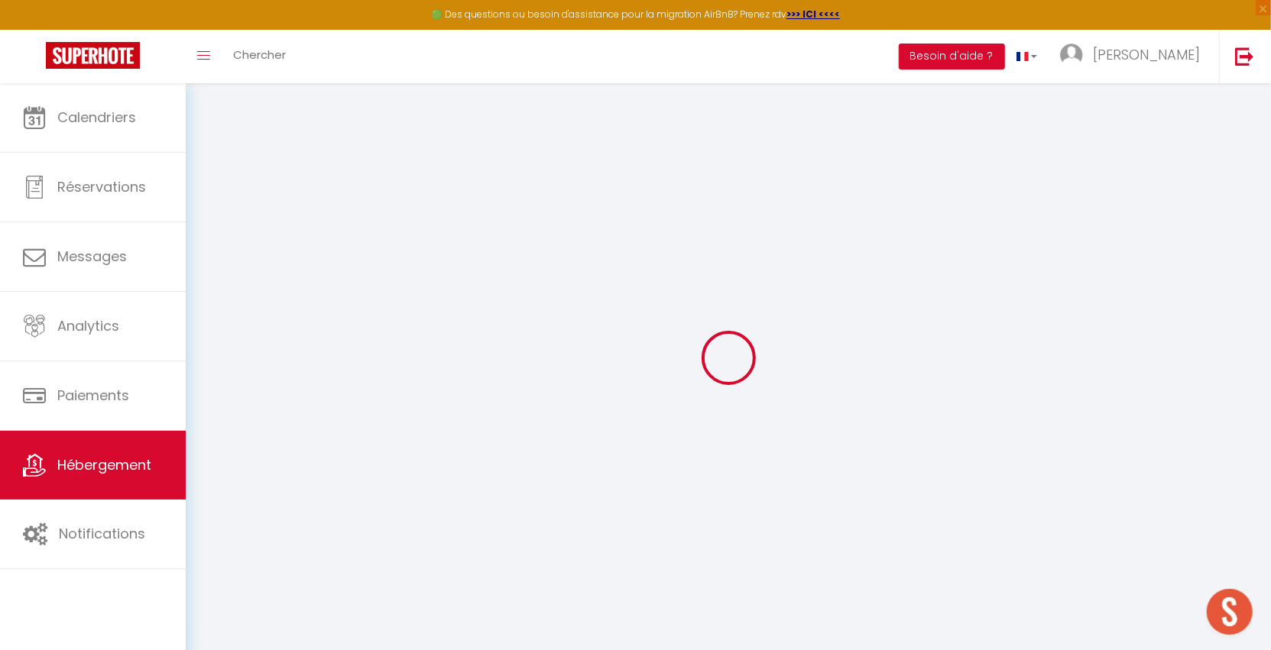
select select
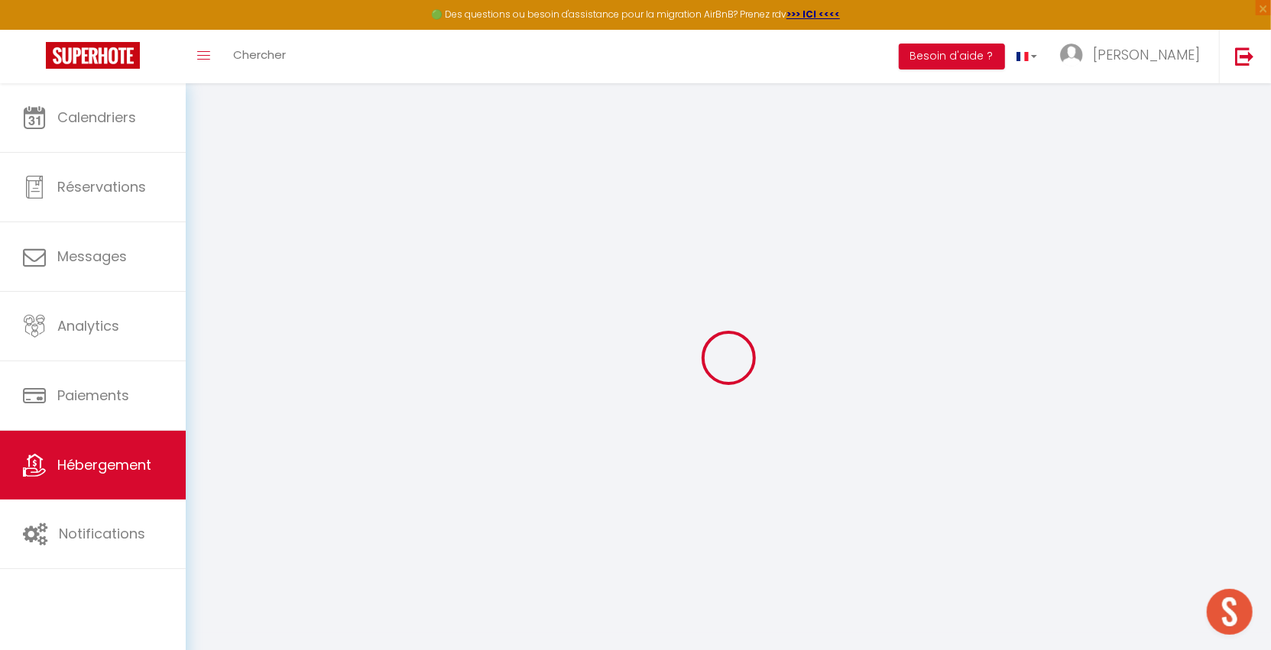
checkbox input "false"
select select
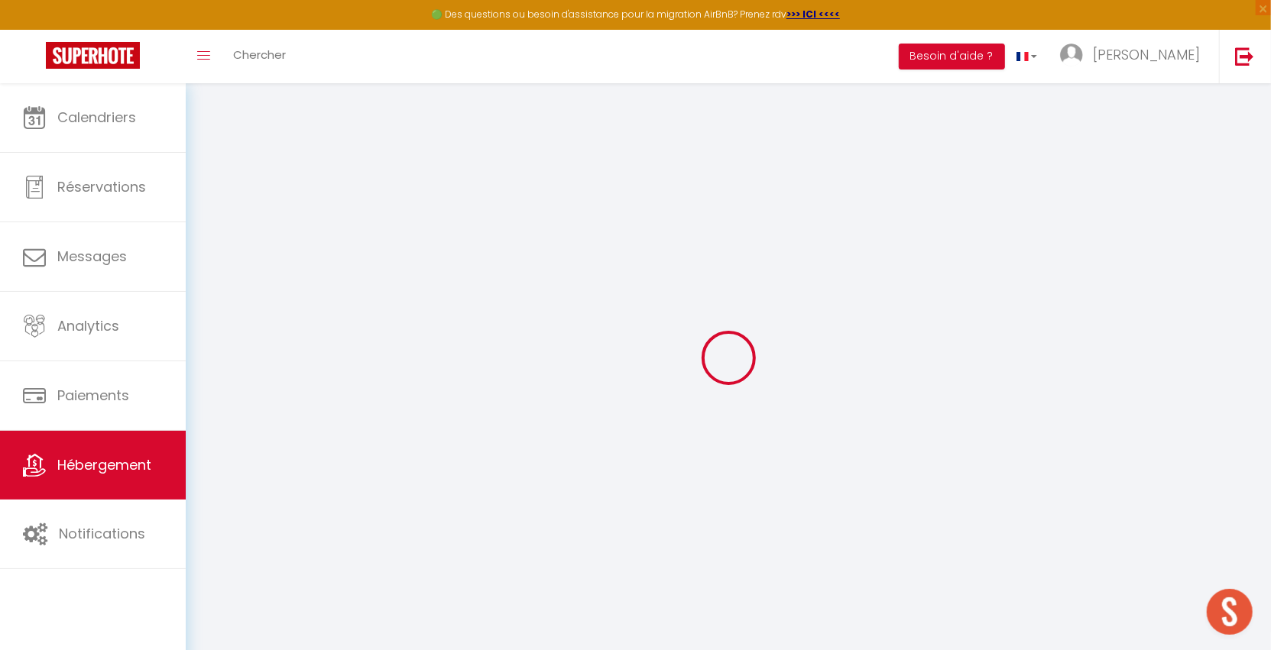
select select
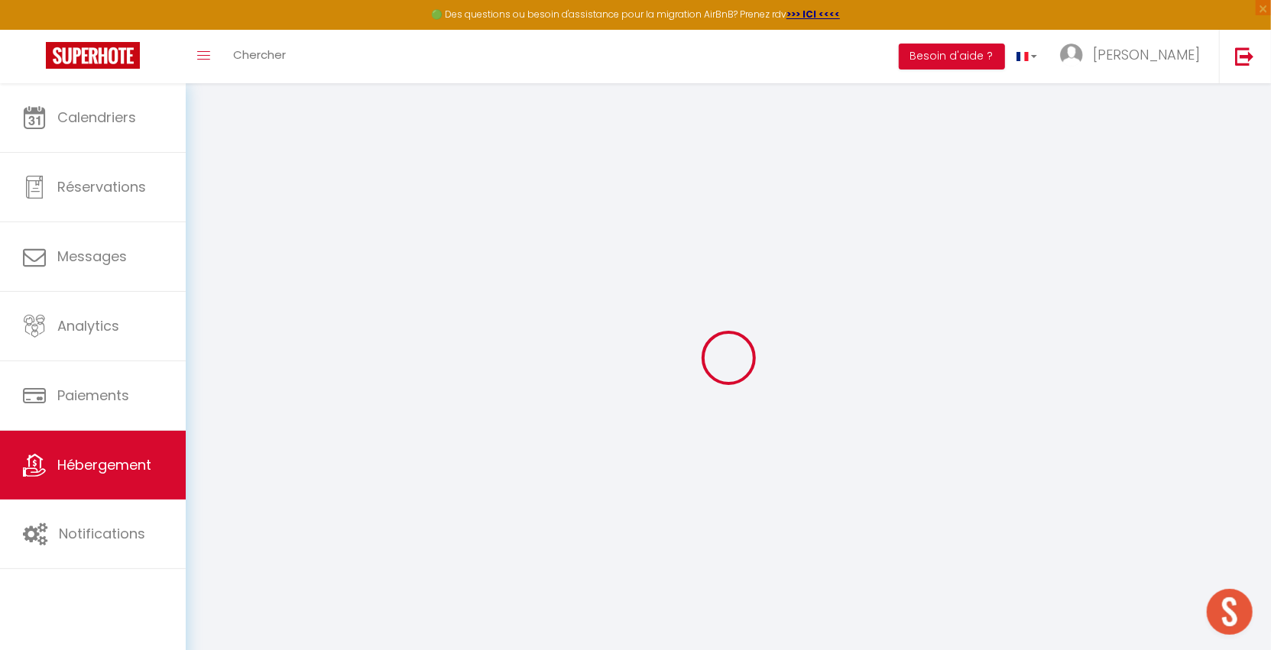
select select
checkbox input "false"
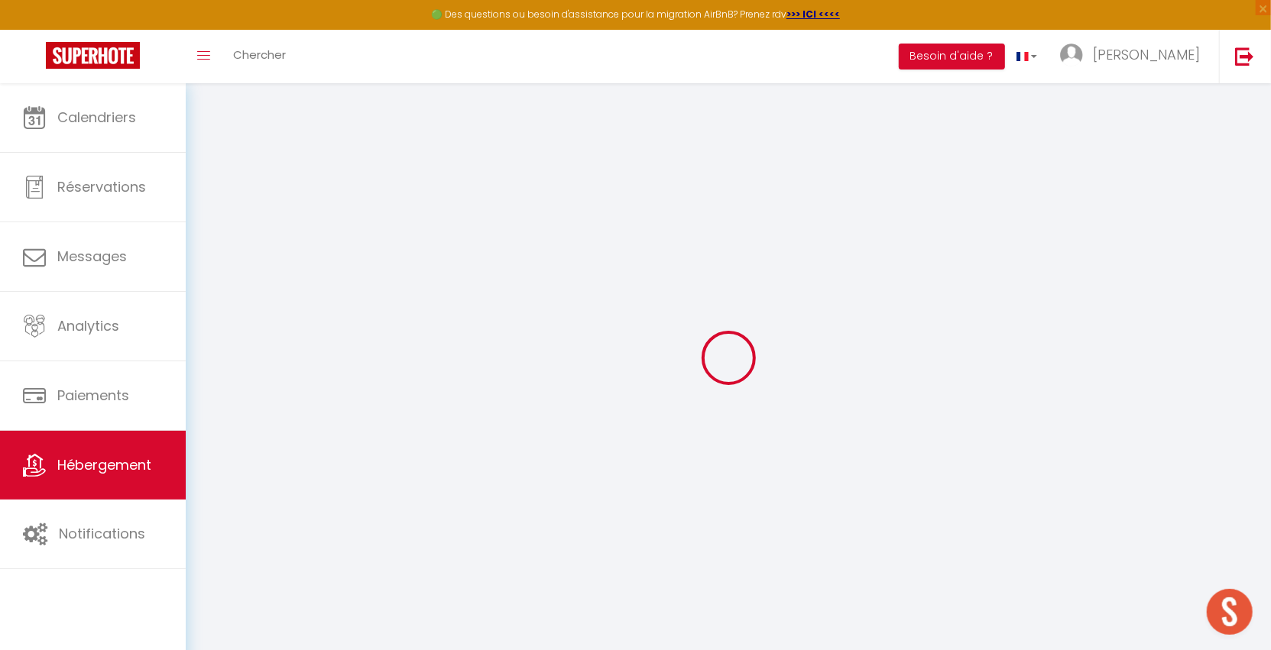
checkbox input "false"
select select
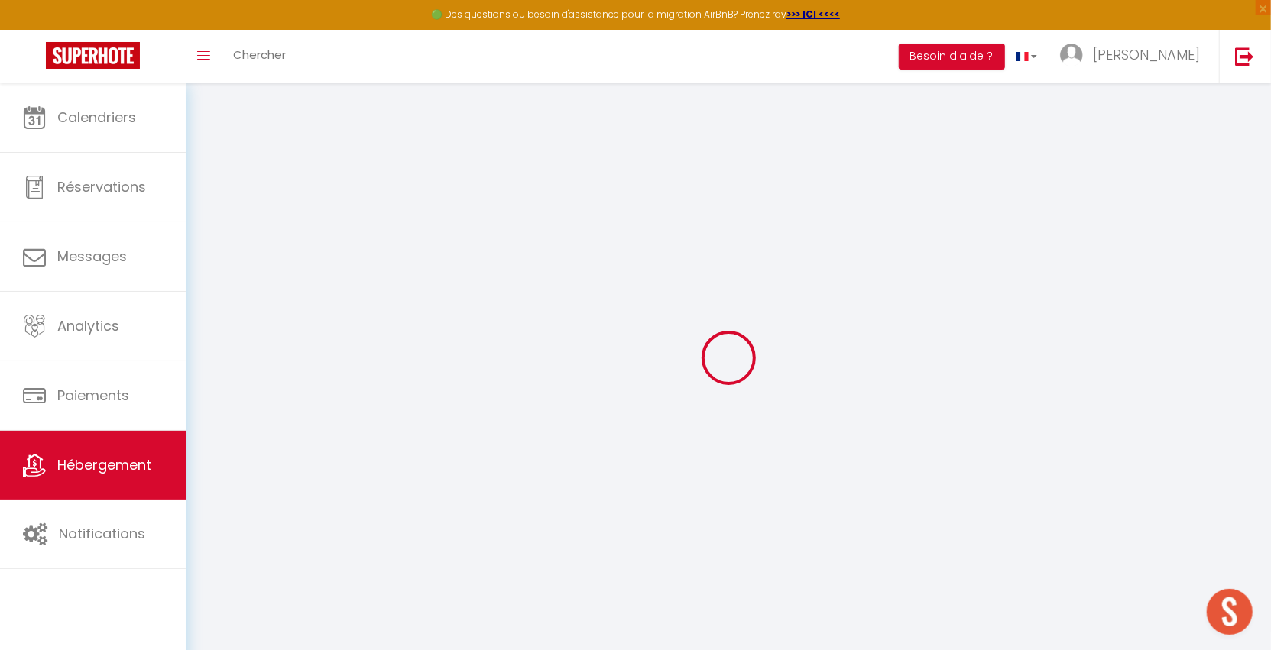
select select
checkbox input "false"
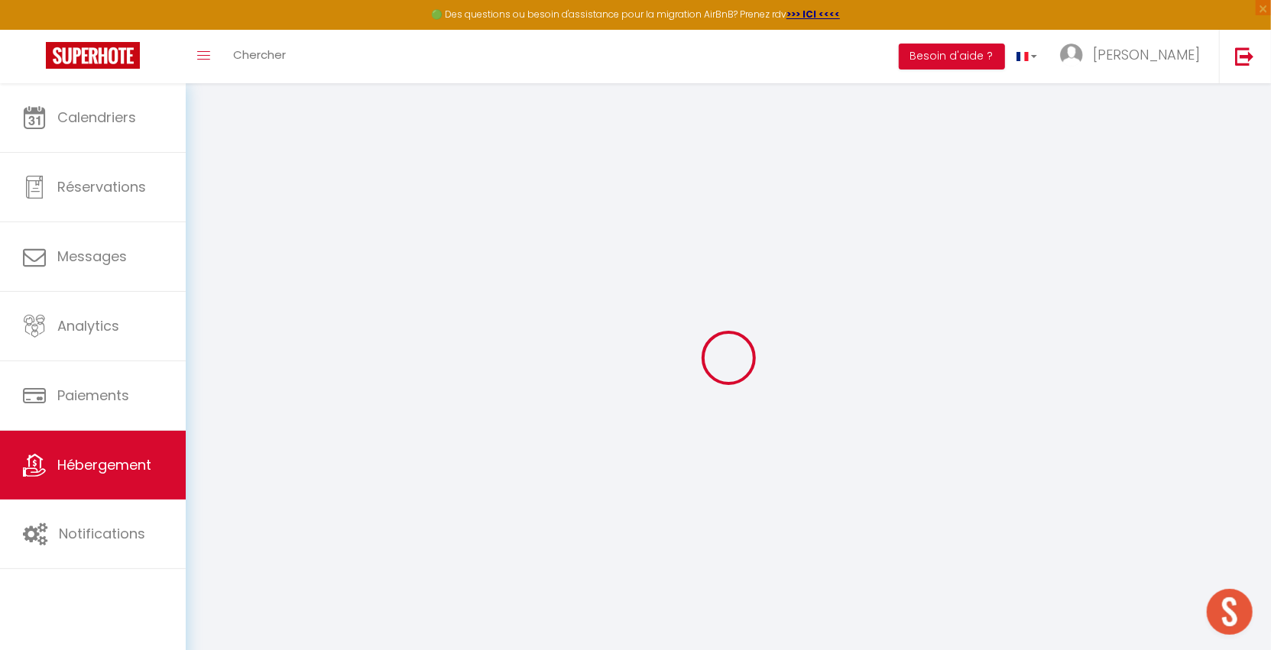
checkbox input "false"
select select
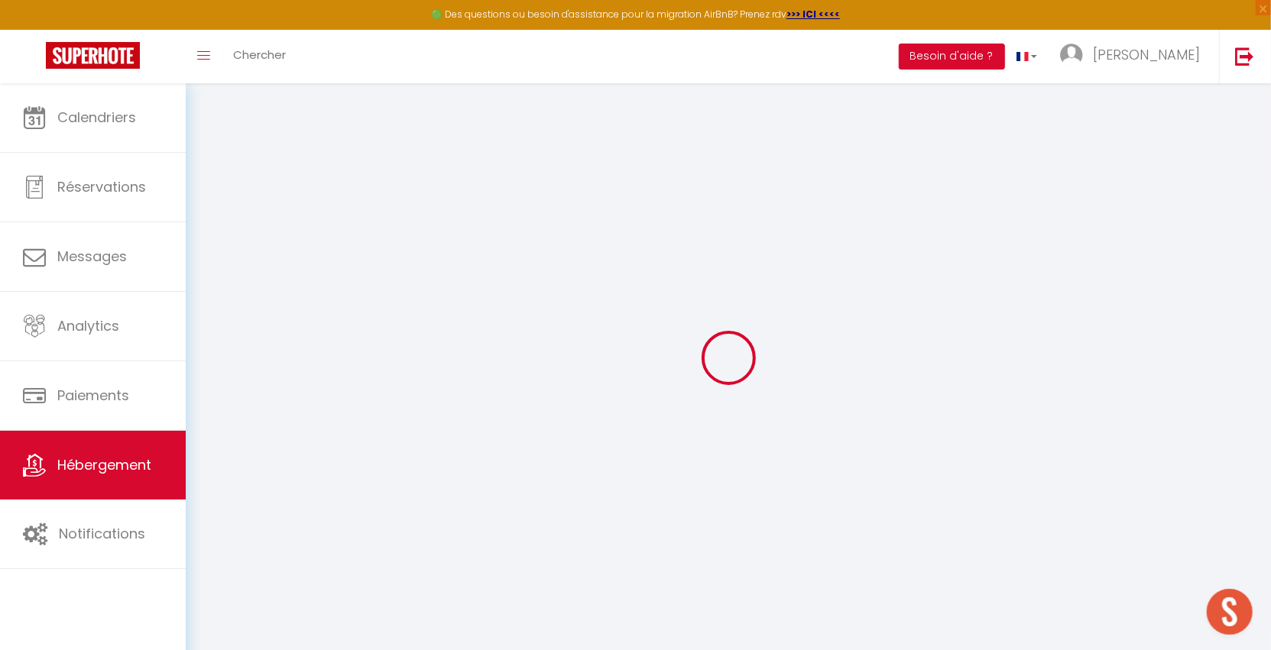
type input "Le Balinais"
type input "Tania"
type input "Quintas"
select select "2"
type input "60"
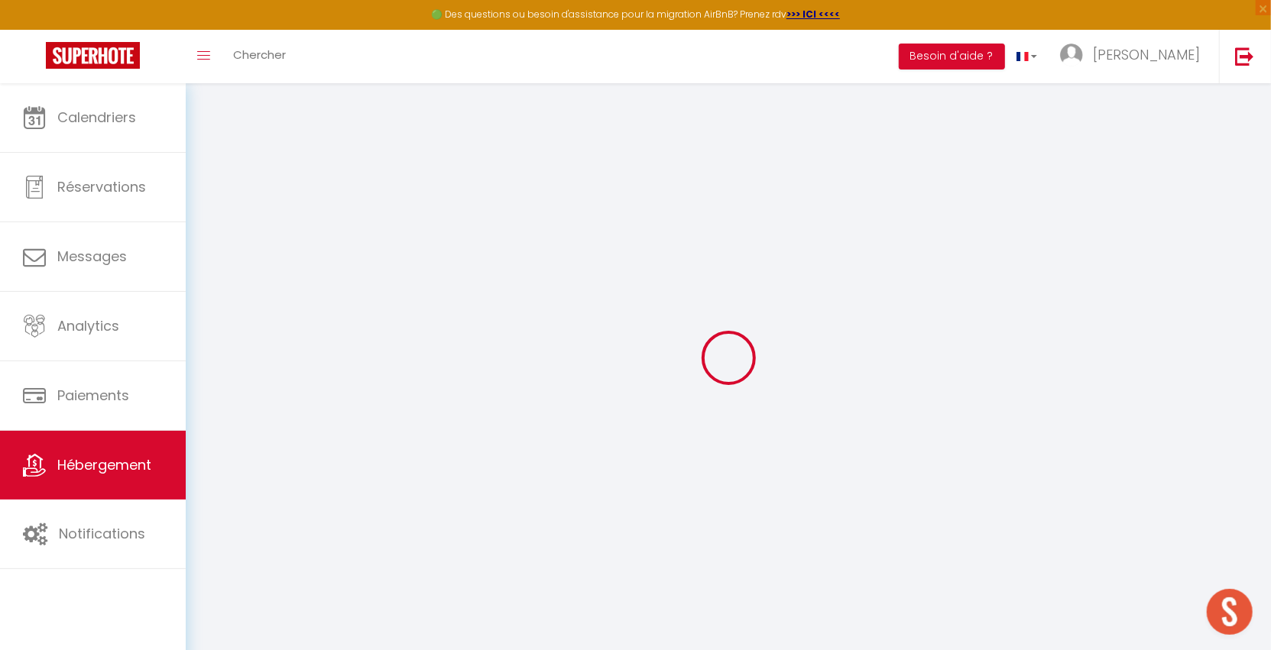
type input "10"
type input "45"
type input "1.20"
type input "250"
select select
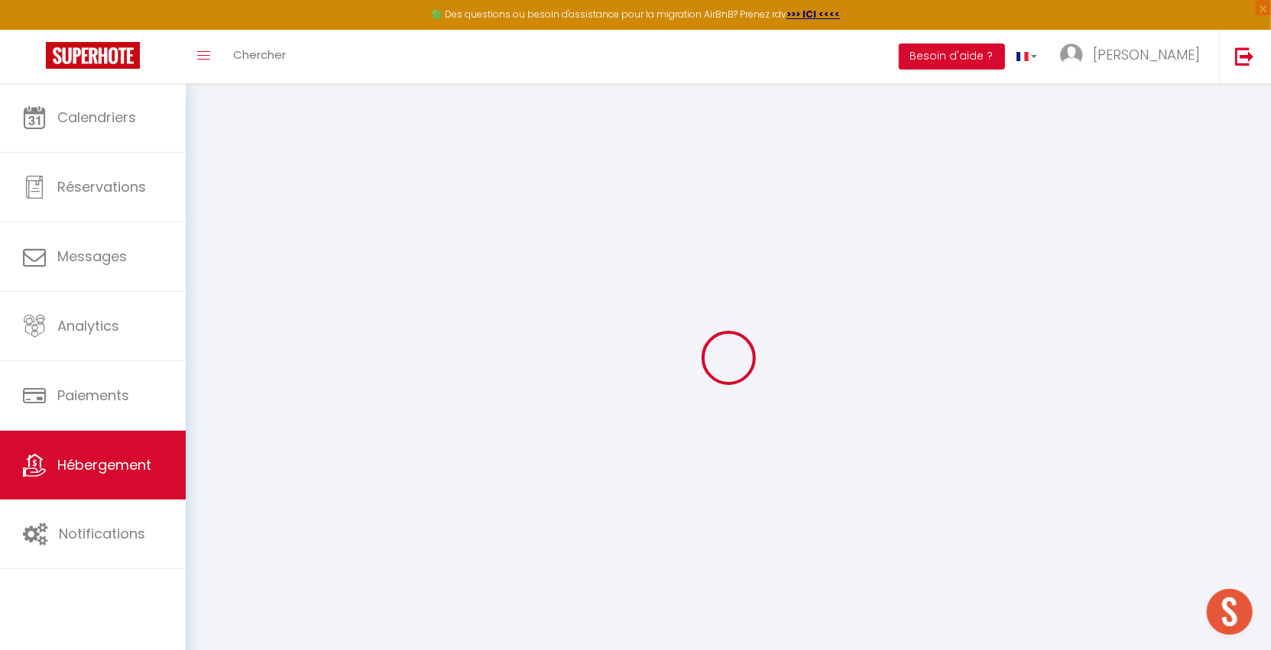
select select
type input "37, rue 134ème régiment infanterie"
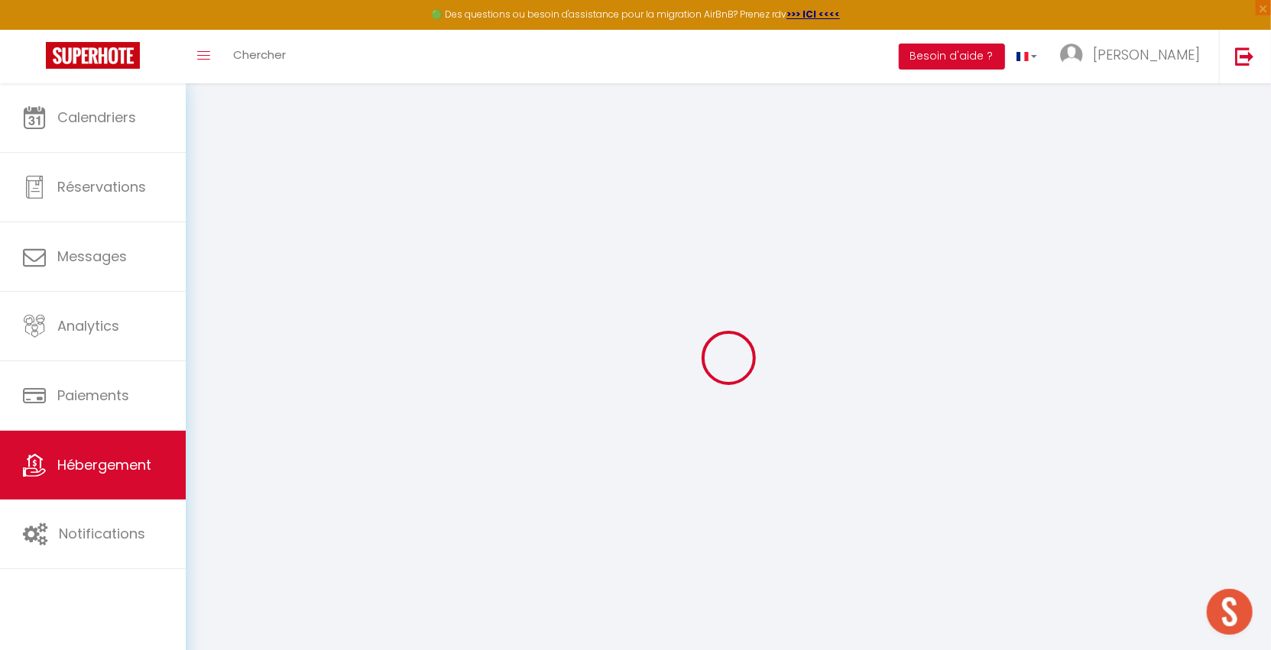
type input "71100"
type input "Chalon-sur-Saône"
type input "taniaetmichael@gmail.com"
select select "3899"
checkbox input "false"
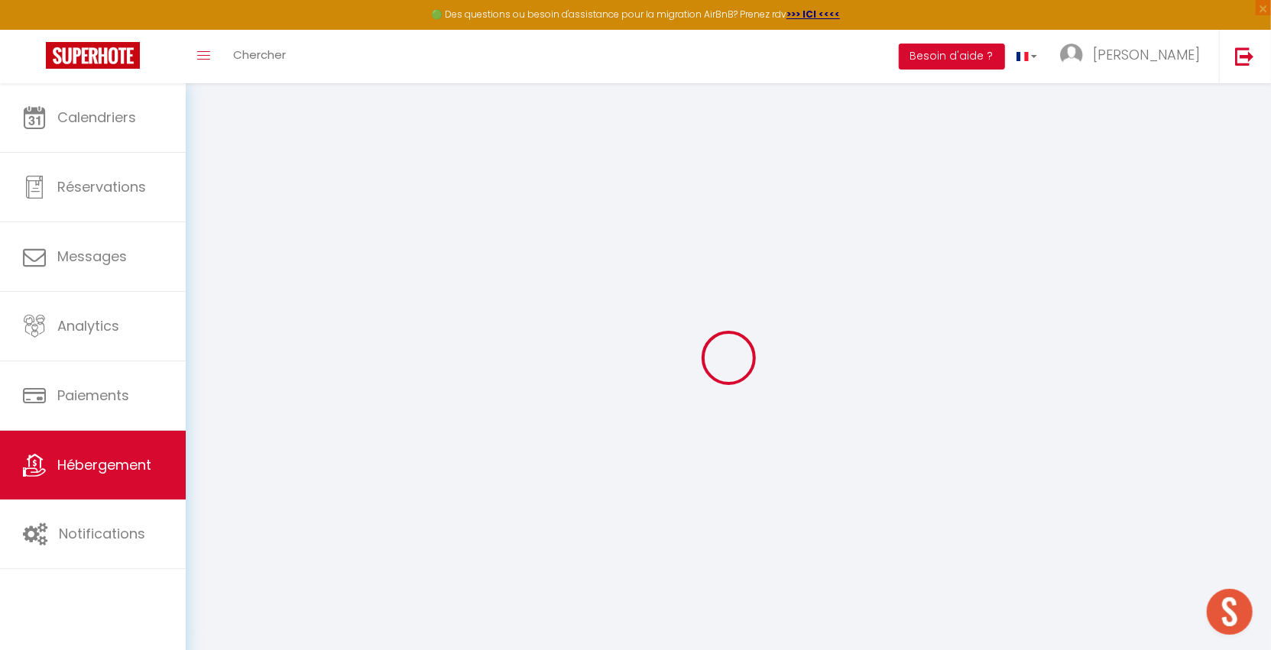
checkbox input "false"
checkbox input "true"
checkbox input "false"
type input "0"
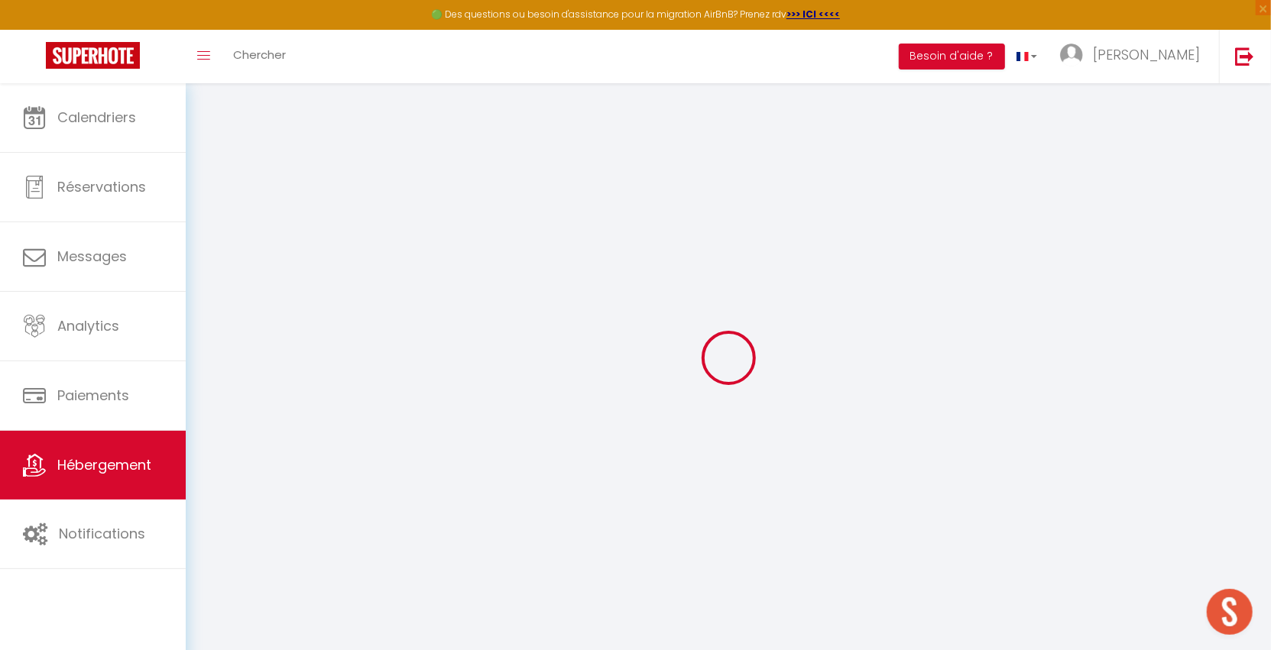
type input "0"
select select
checkbox input "false"
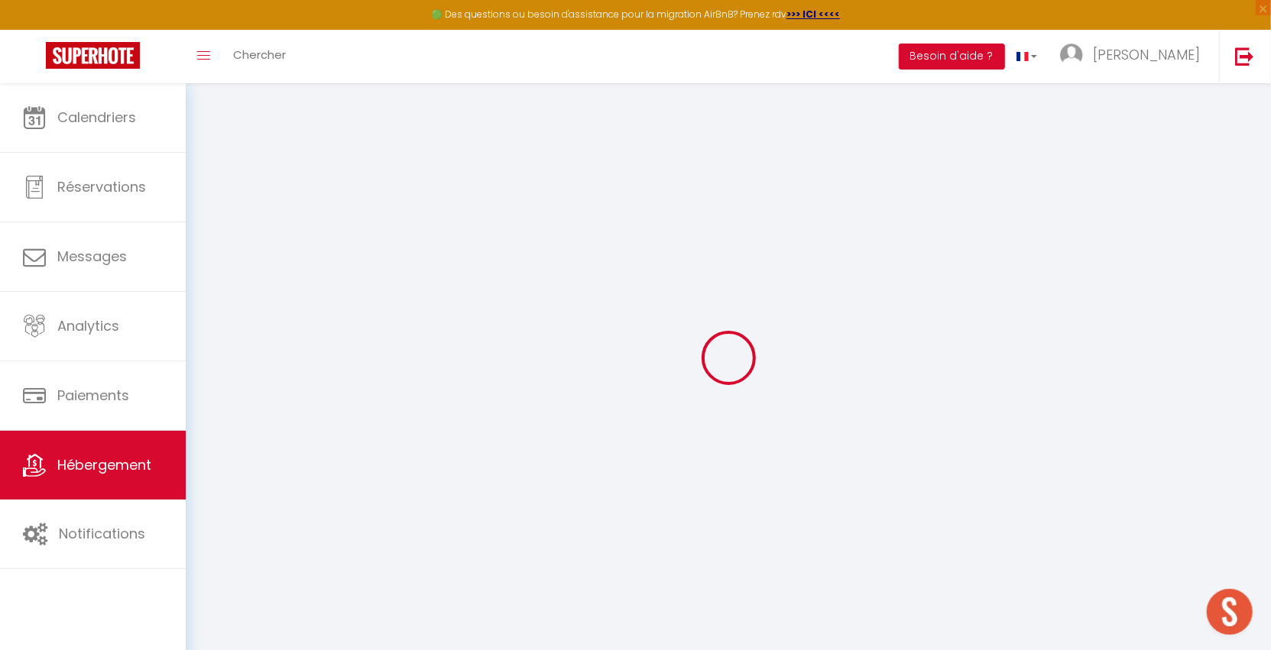
checkbox input "true"
checkbox input "false"
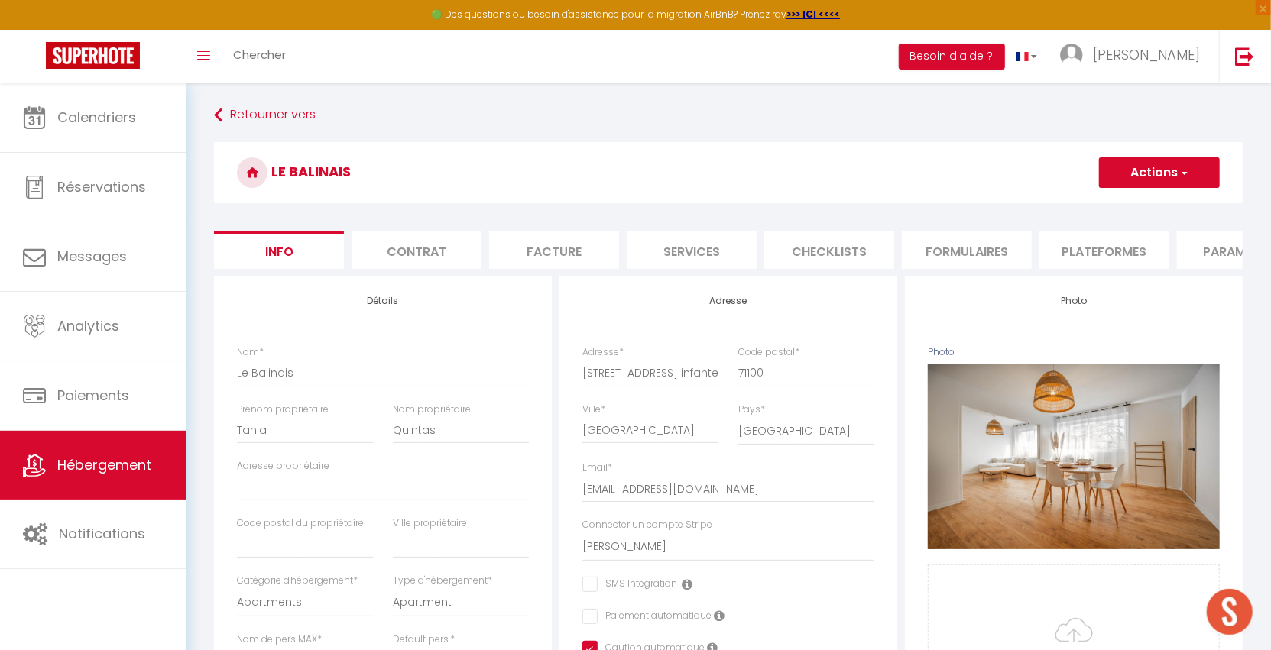
click at [1189, 171] on button "Actions" at bounding box center [1159, 172] width 121 height 31
click at [1117, 244] on link "Supprimer" at bounding box center [1137, 246] width 164 height 20
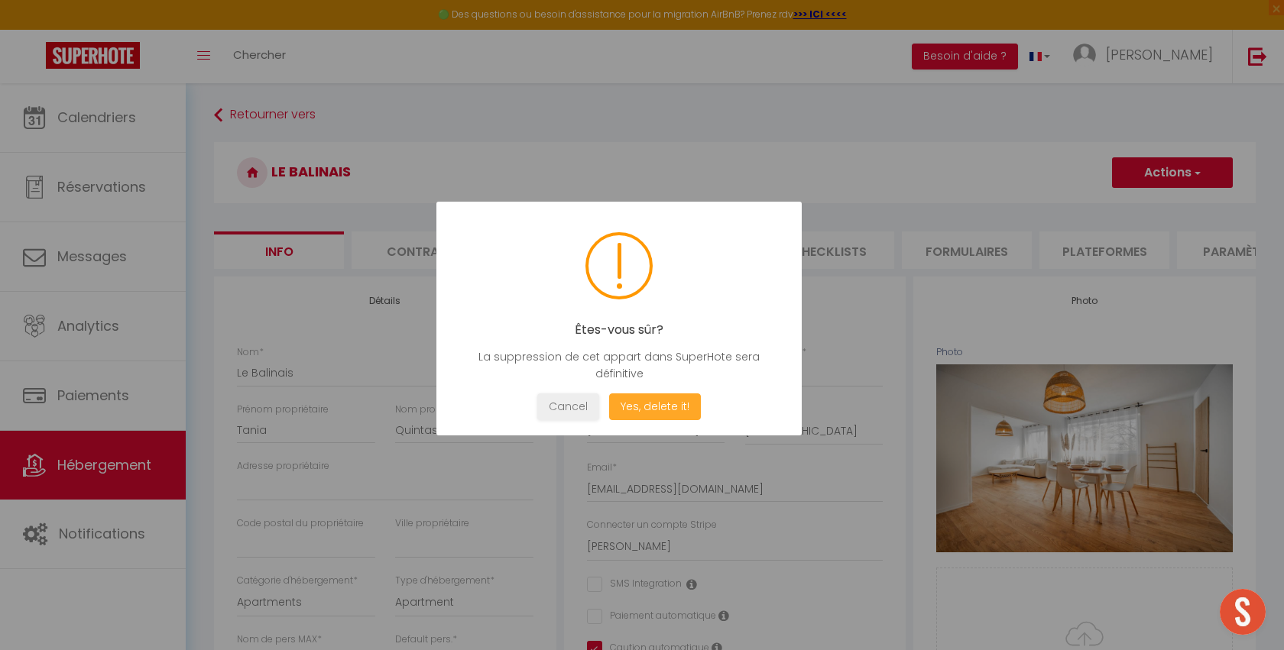
click at [651, 404] on button "Yes, delete it!" at bounding box center [655, 407] width 92 height 27
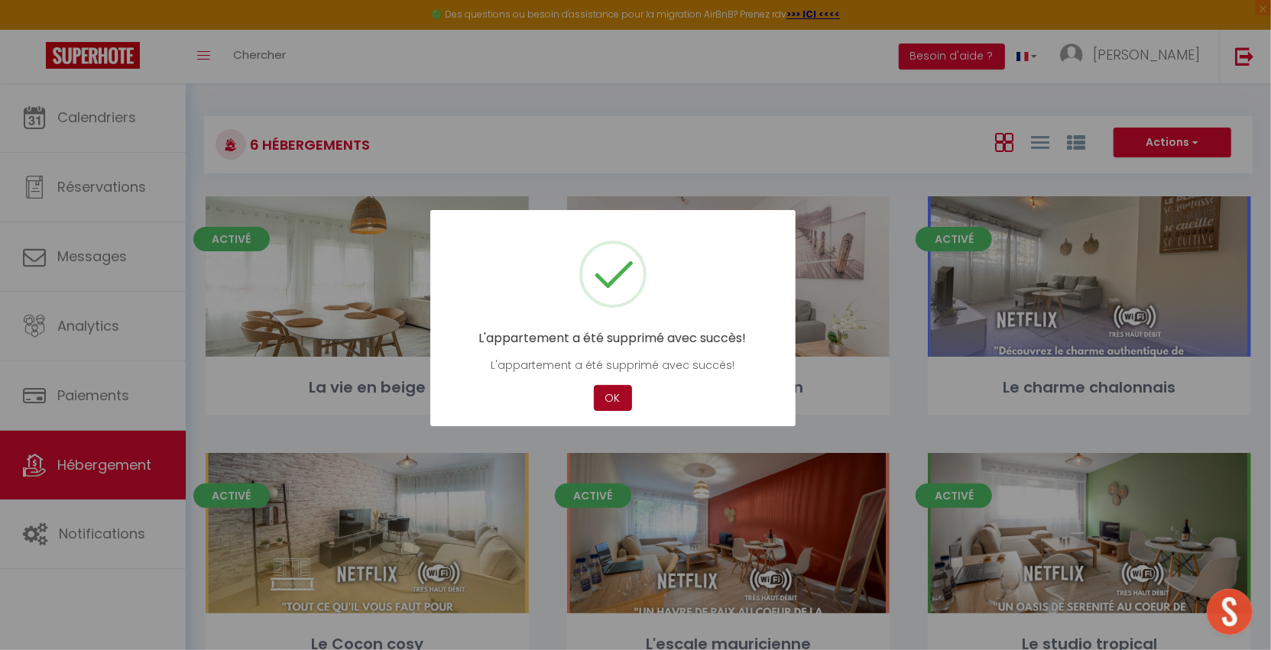
click at [607, 399] on button "OK" at bounding box center [613, 398] width 38 height 27
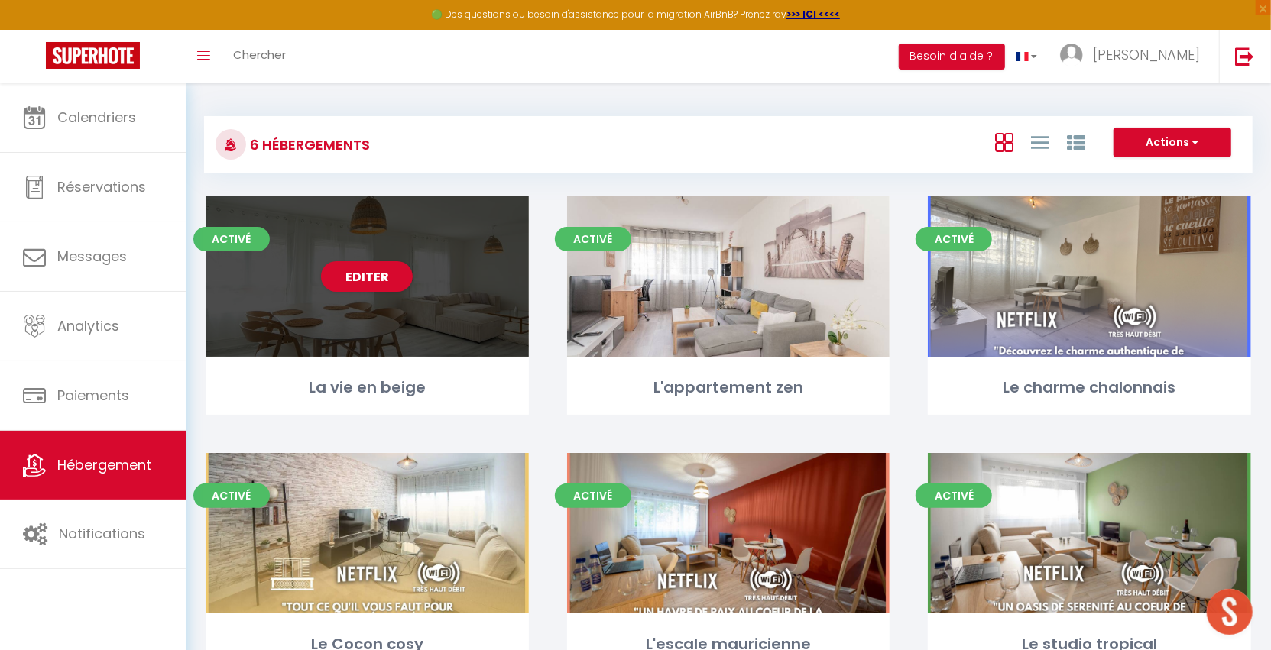
scroll to position [1143, 0]
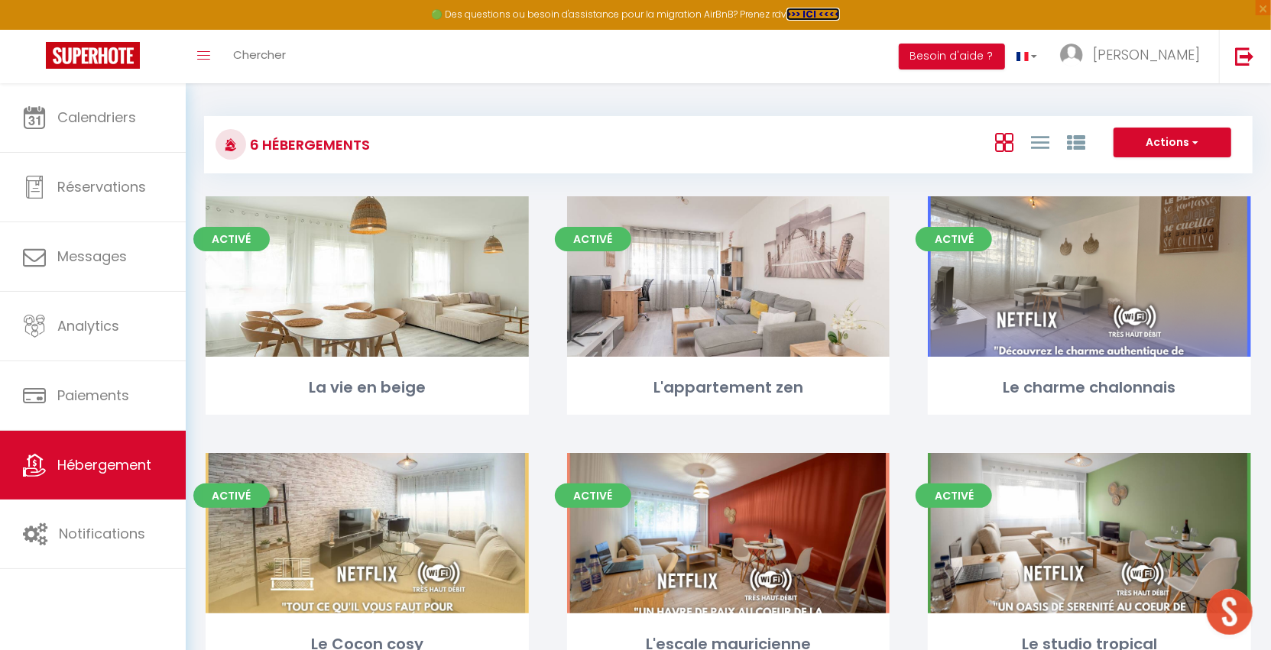
click at [802, 14] on strong ">>> ICI <<<<" at bounding box center [812, 14] width 53 height 13
click at [1236, 55] on img at bounding box center [1244, 56] width 19 height 19
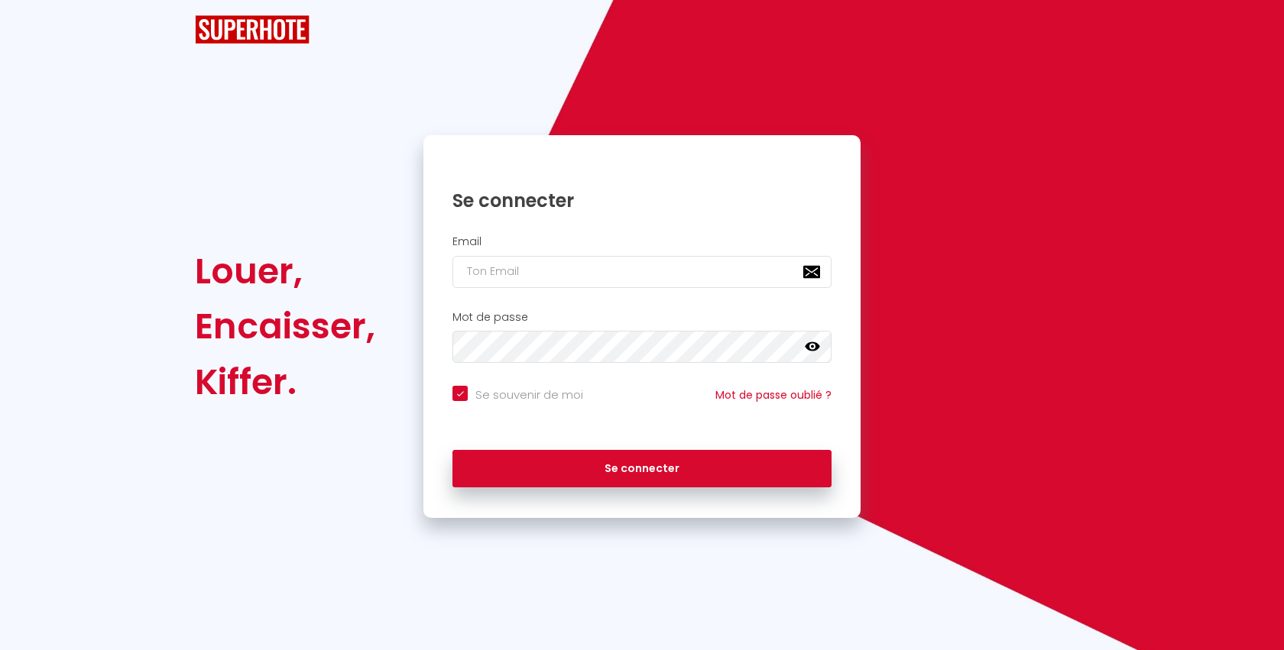
checkbox input "true"
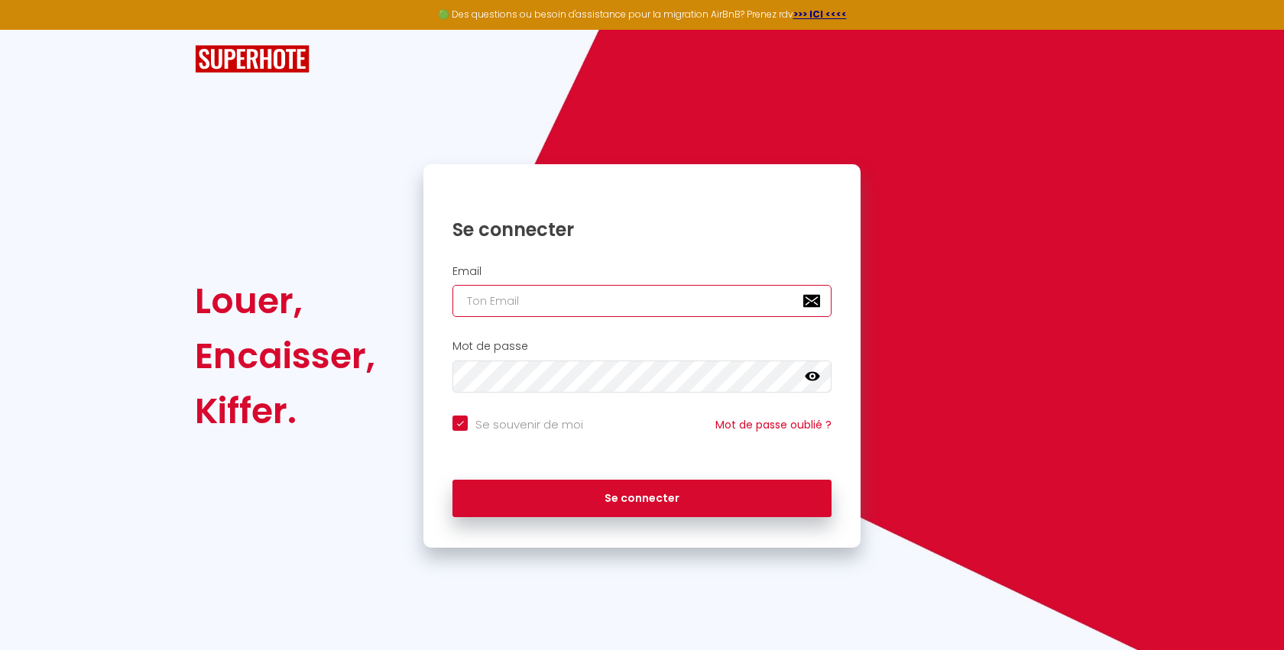
type input "l1@superhote.com"
checkbox input "true"
